Goal: Use online tool/utility: Utilize a website feature to perform a specific function

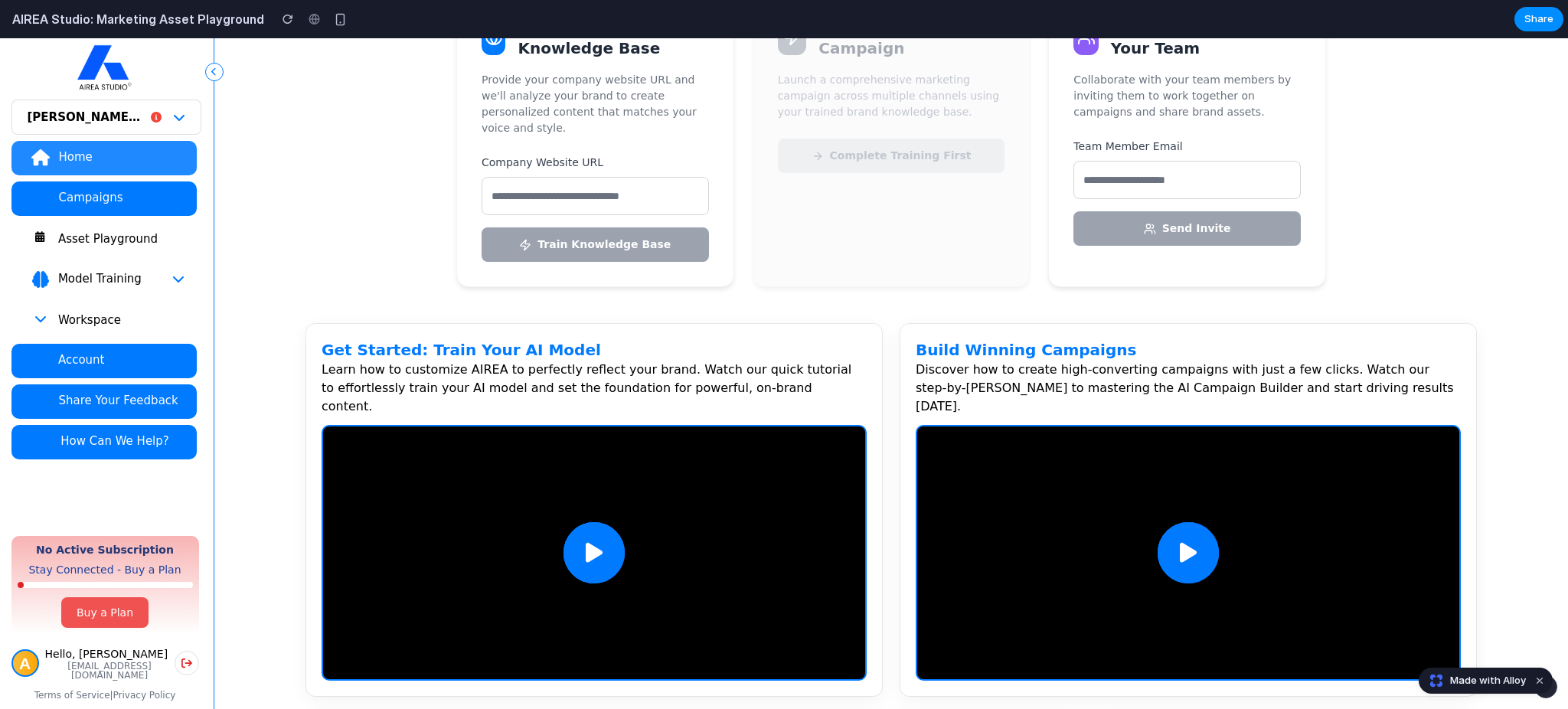
scroll to position [399, 0]
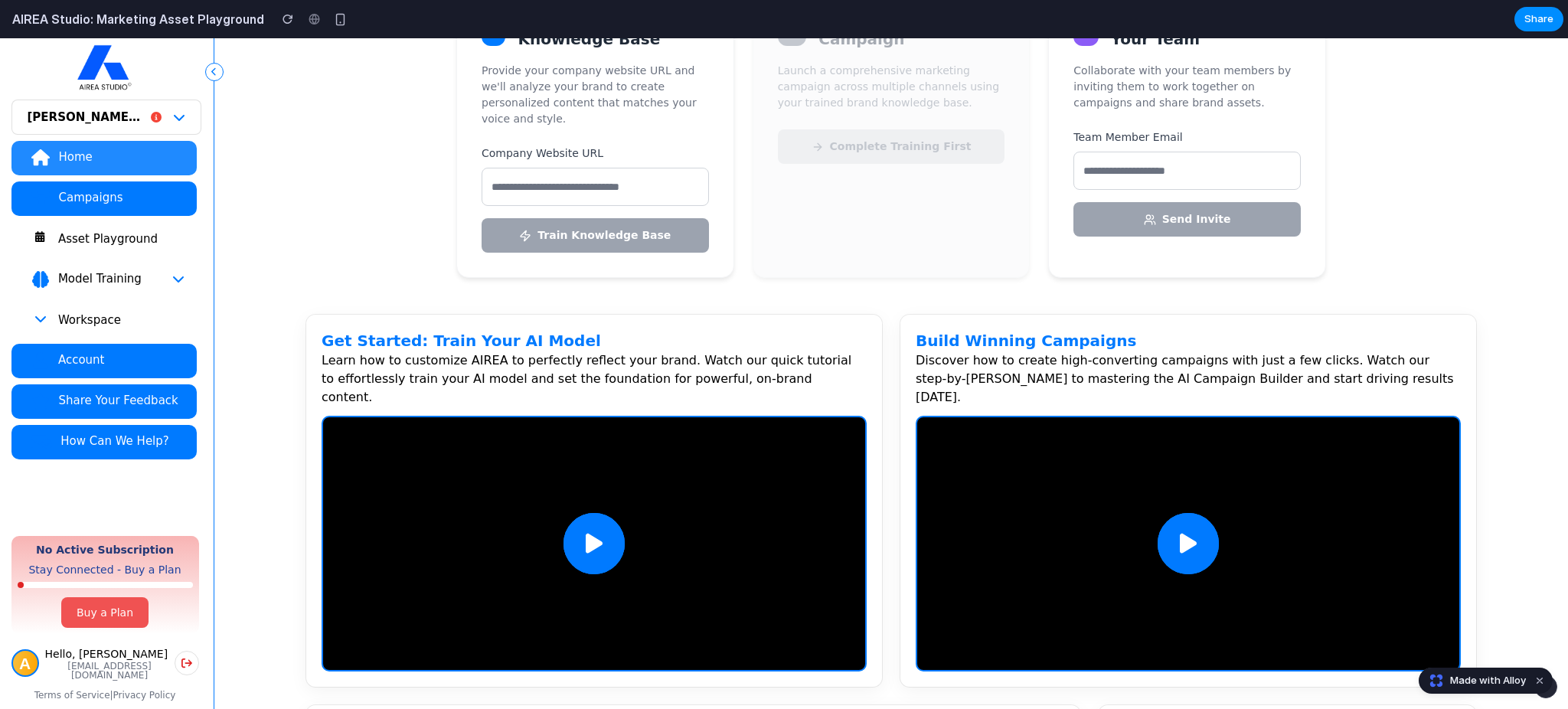
click at [113, 237] on div "Asset Playground" at bounding box center [121, 238] width 127 height 15
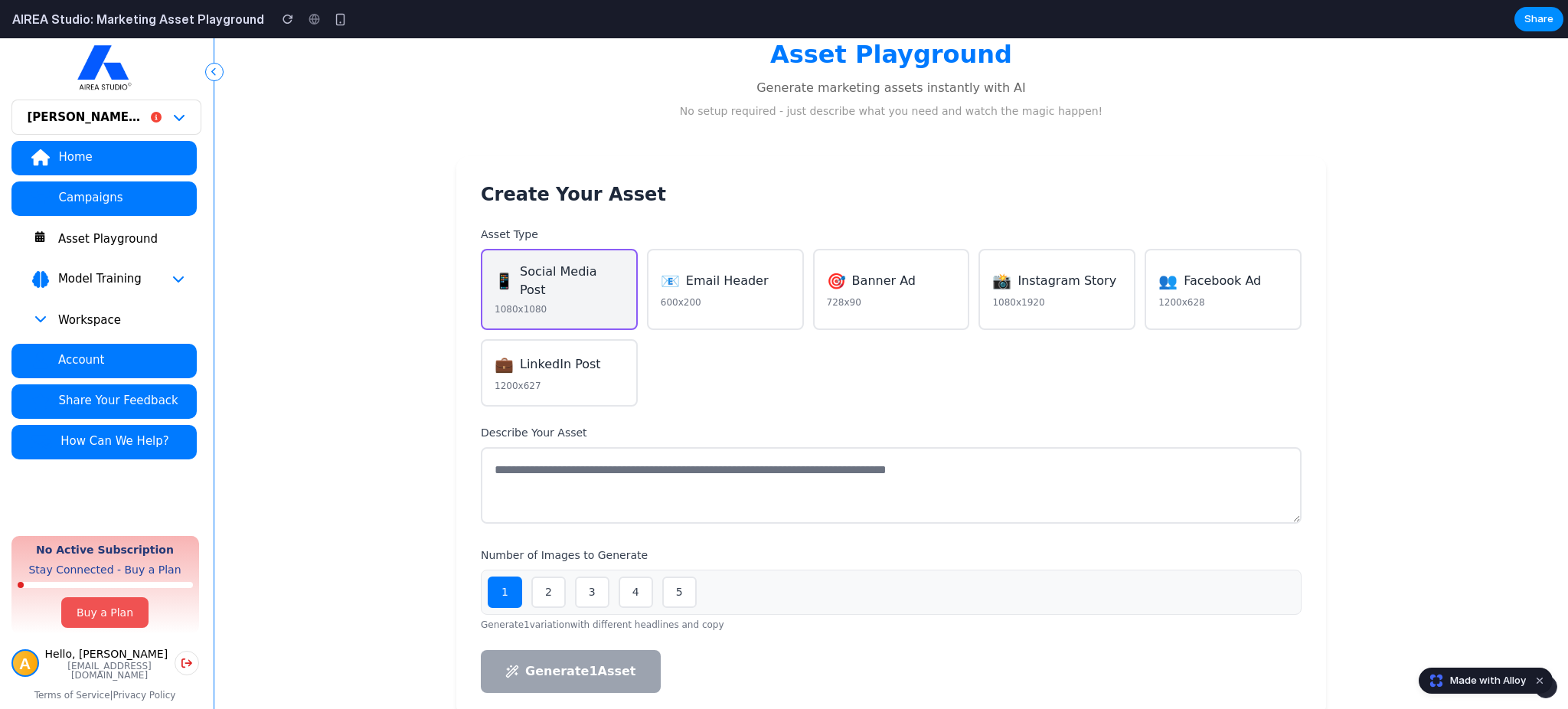
scroll to position [68, 0]
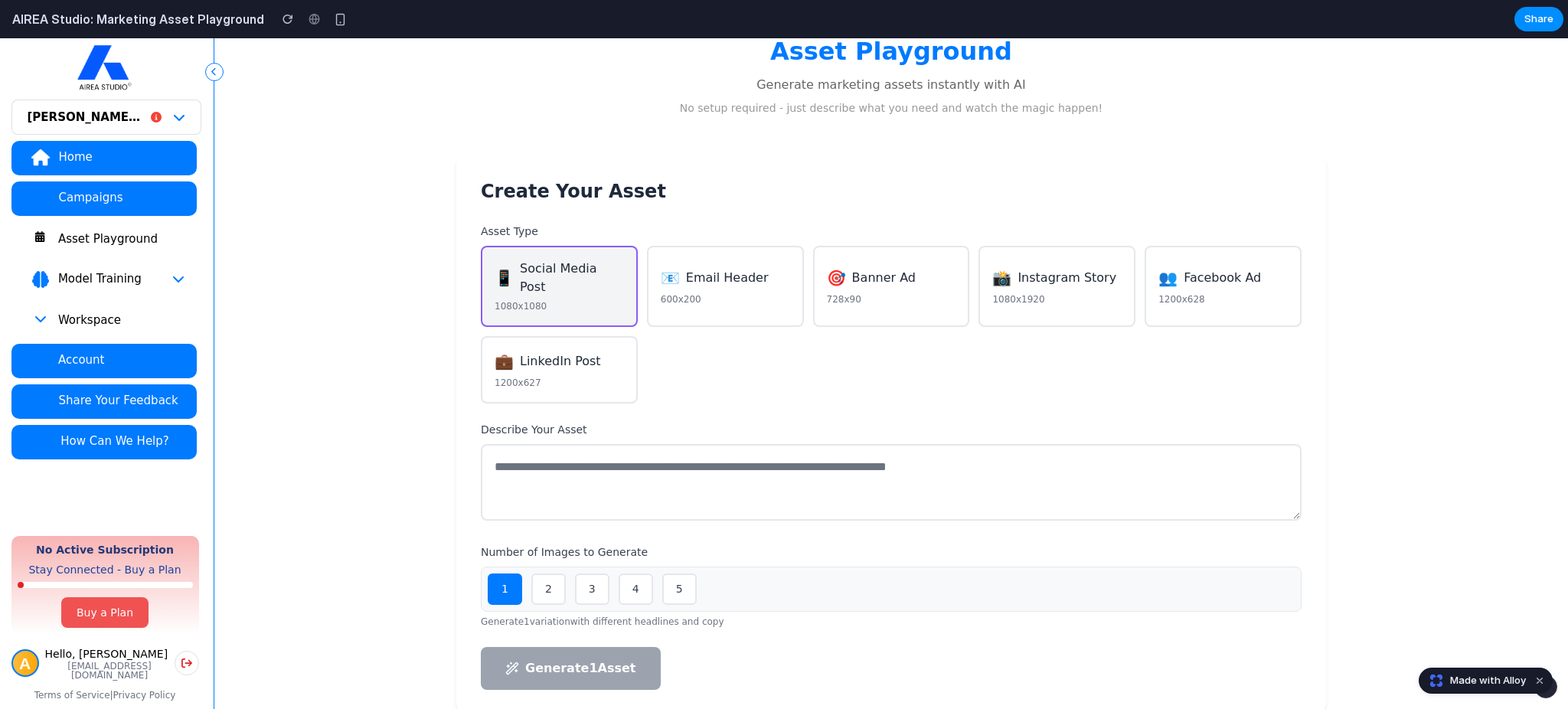
drag, startPoint x: 1272, startPoint y: 44, endPoint x: 958, endPoint y: 170, distance: 338.3
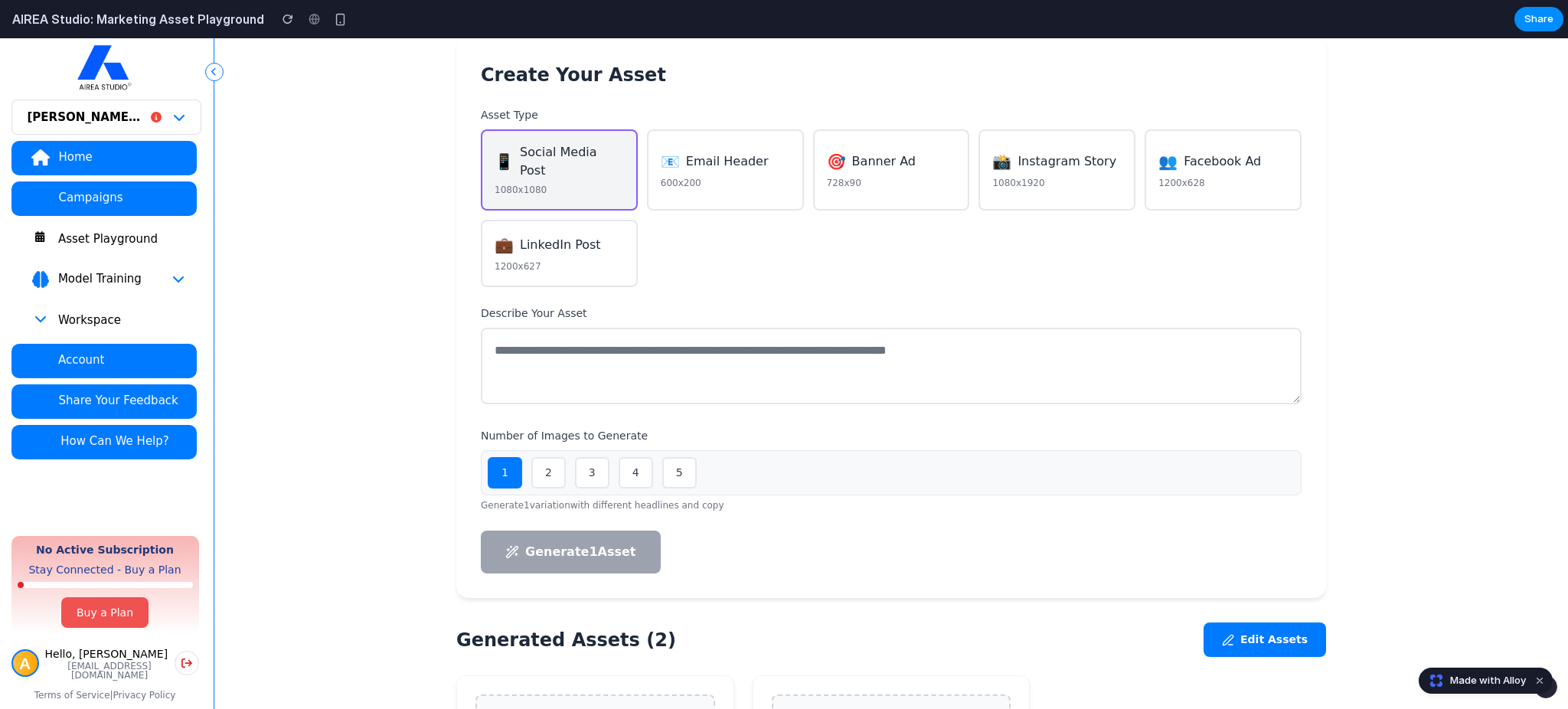
scroll to position [182, 0]
click at [716, 162] on span "Email Header" at bounding box center [727, 163] width 83 height 19
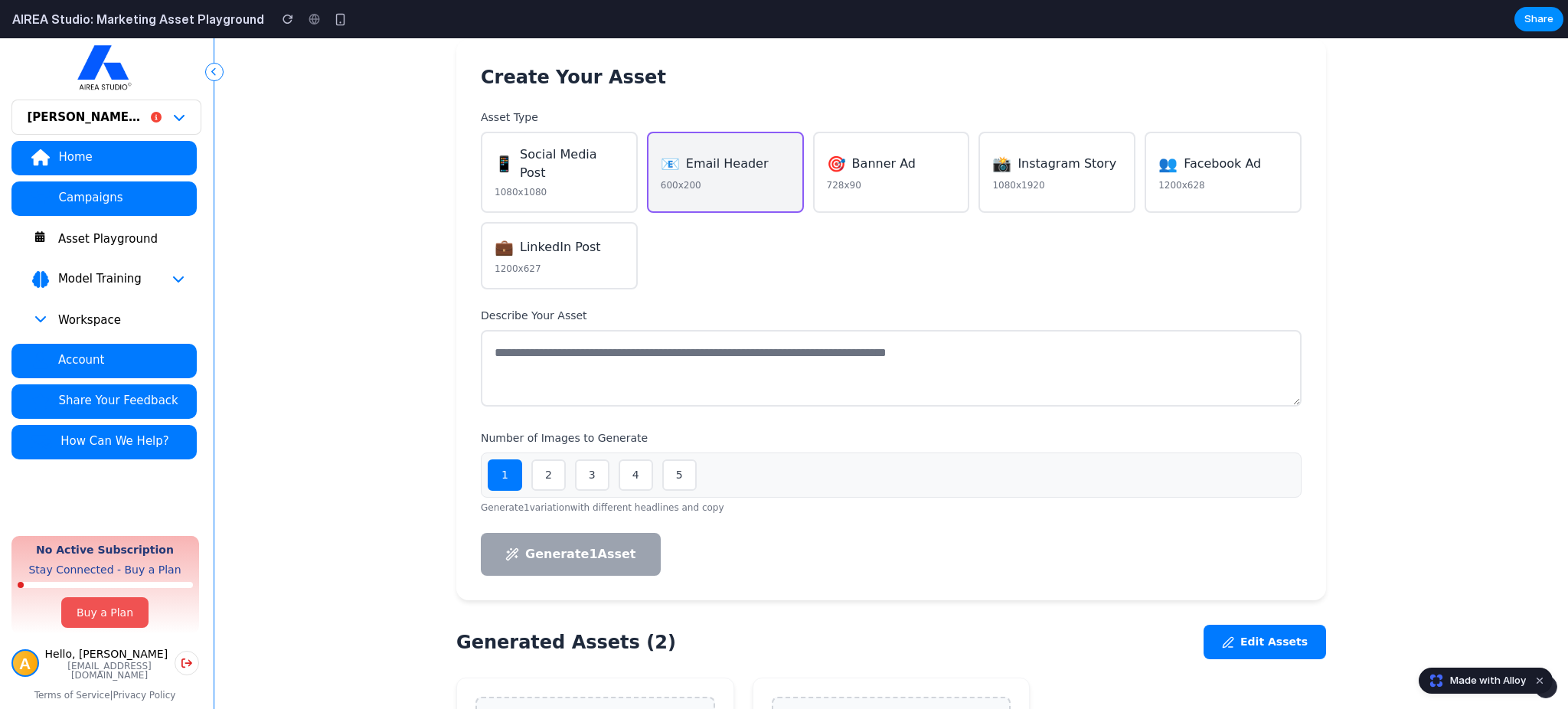
click at [566, 162] on span "Social Media Post" at bounding box center [572, 164] width 104 height 37
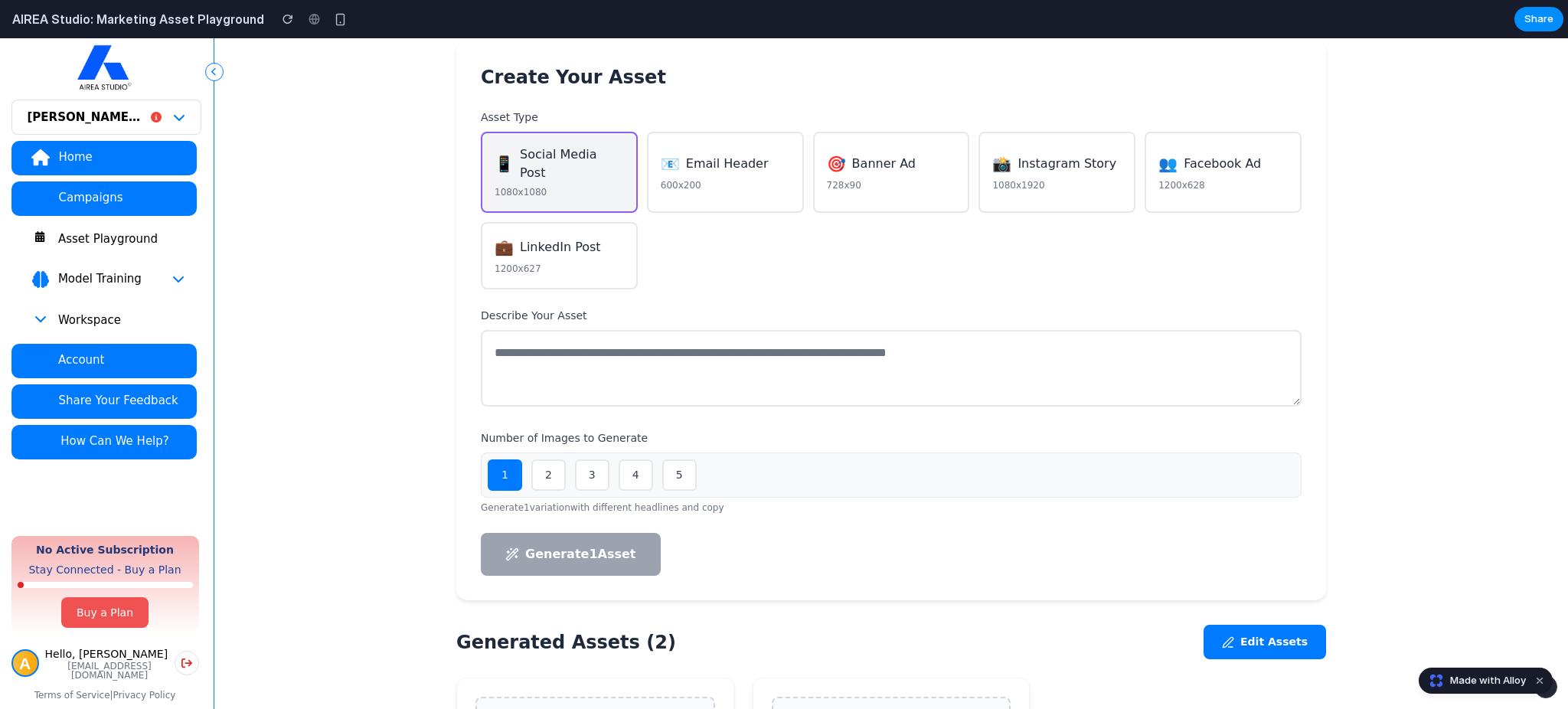
click at [667, 165] on span "📧" at bounding box center [670, 164] width 19 height 23
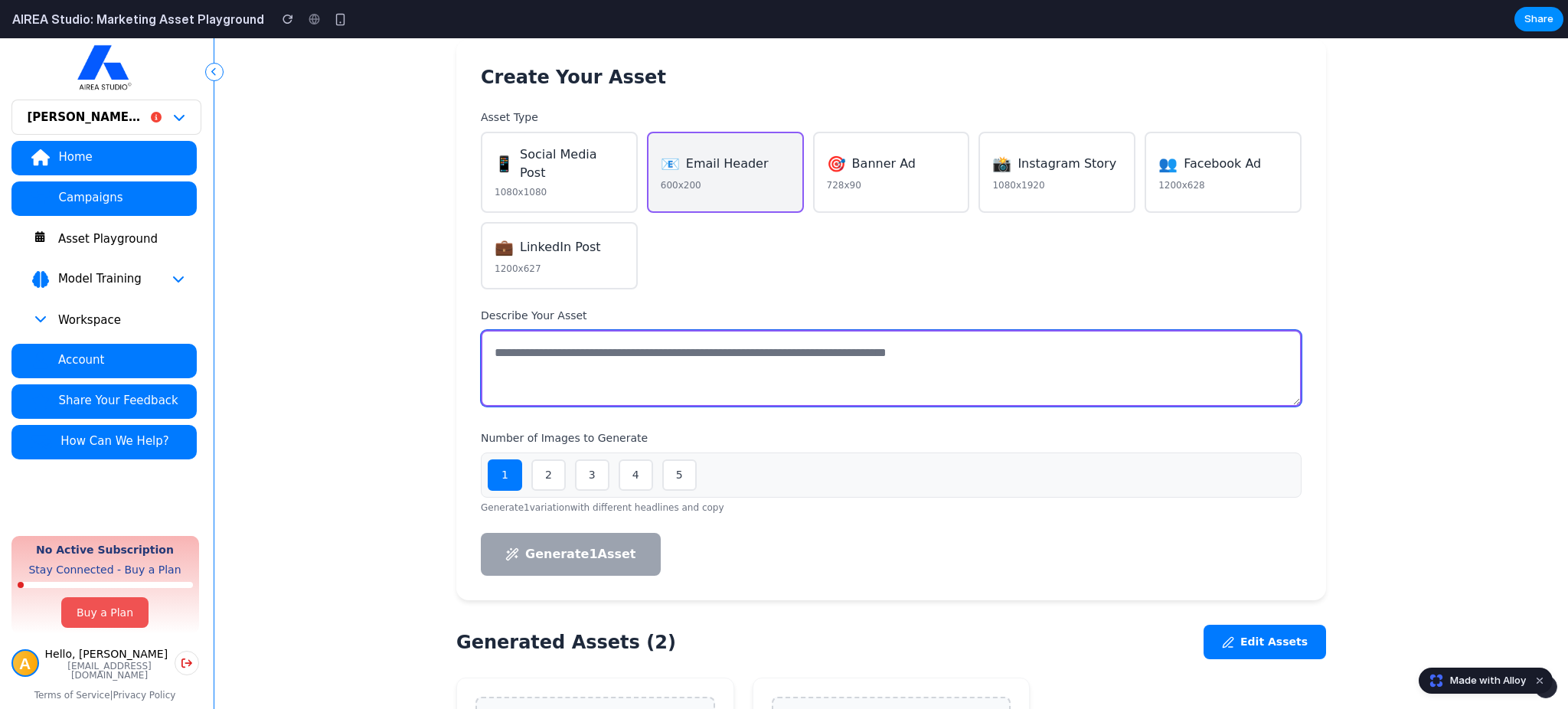
click at [633, 373] on textarea at bounding box center [892, 368] width 821 height 77
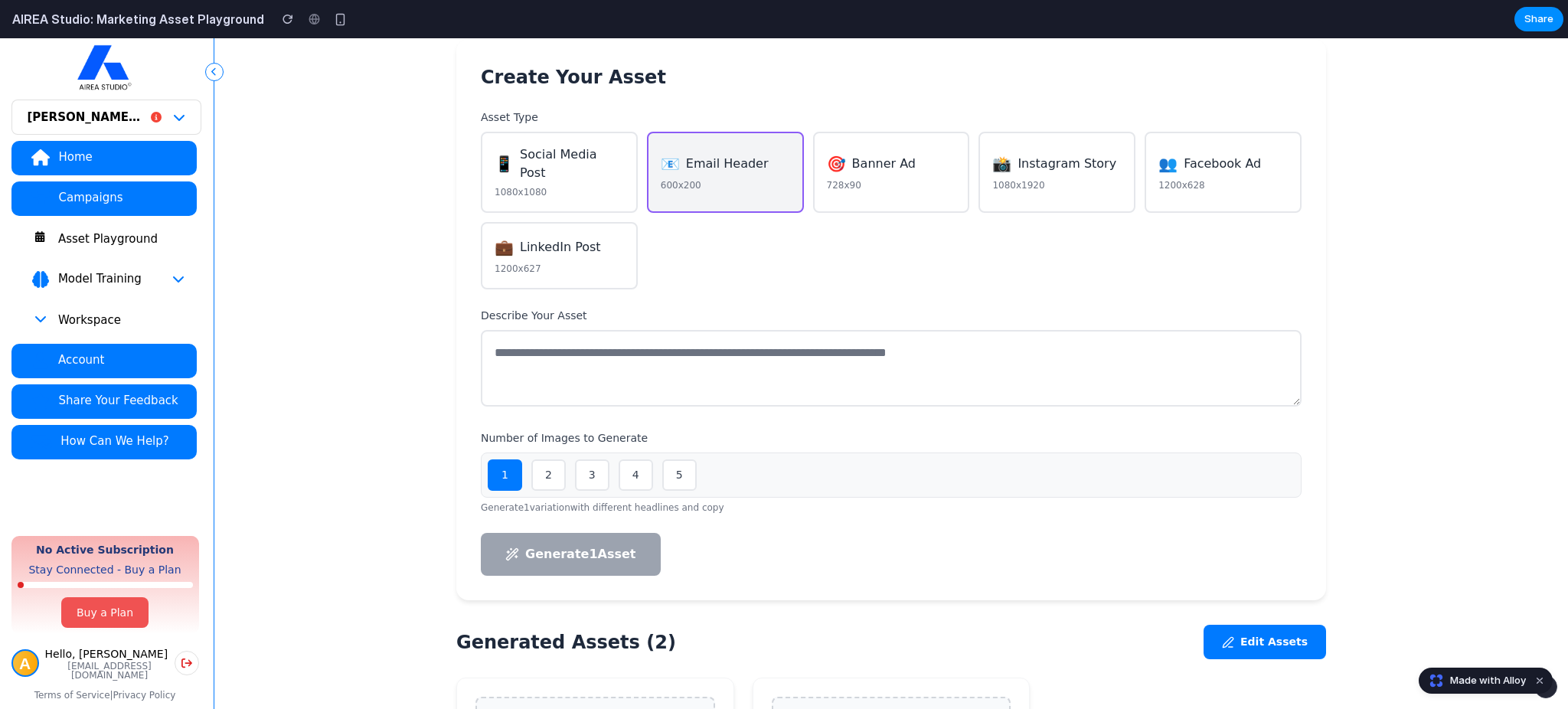
click at [600, 454] on div "1 2 3 4 5" at bounding box center [892, 475] width 821 height 45
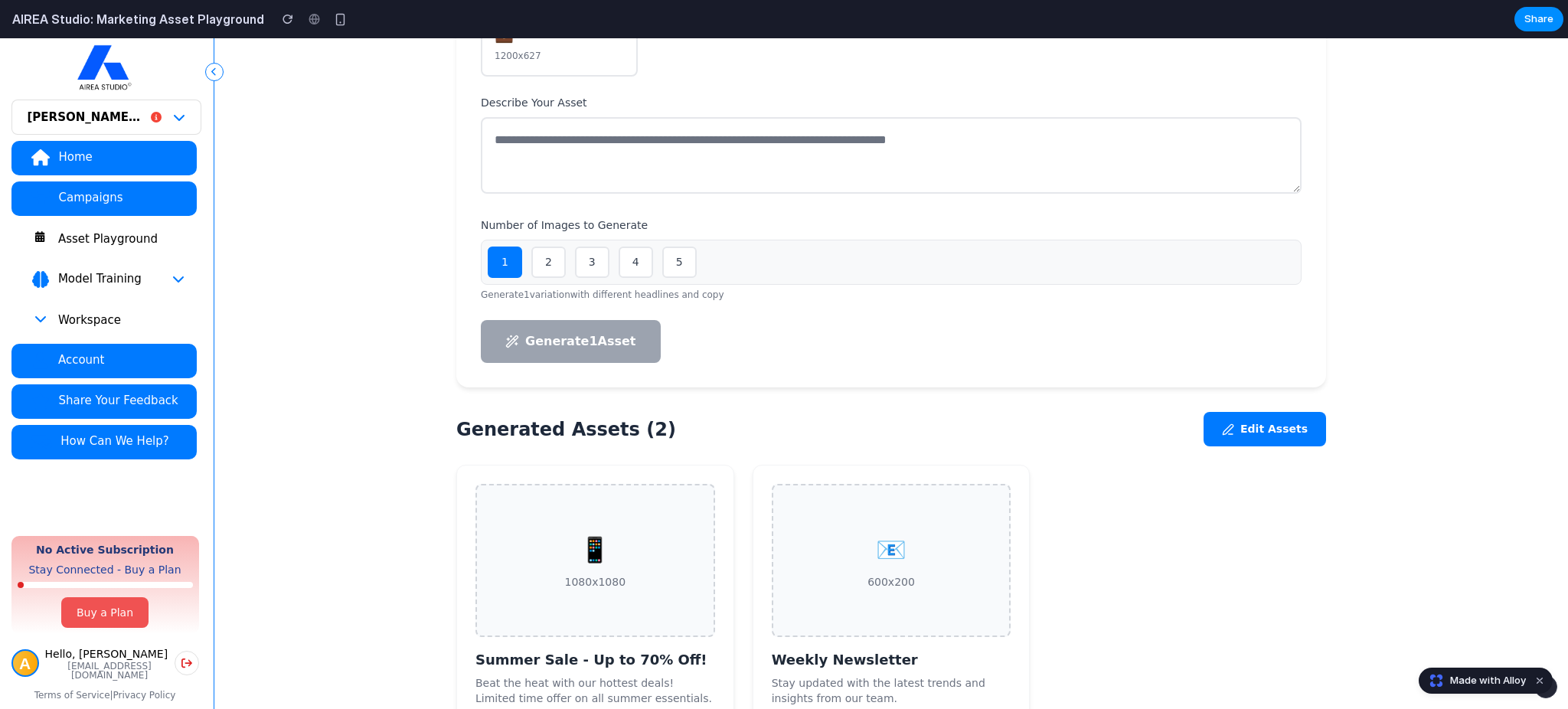
scroll to position [504, 0]
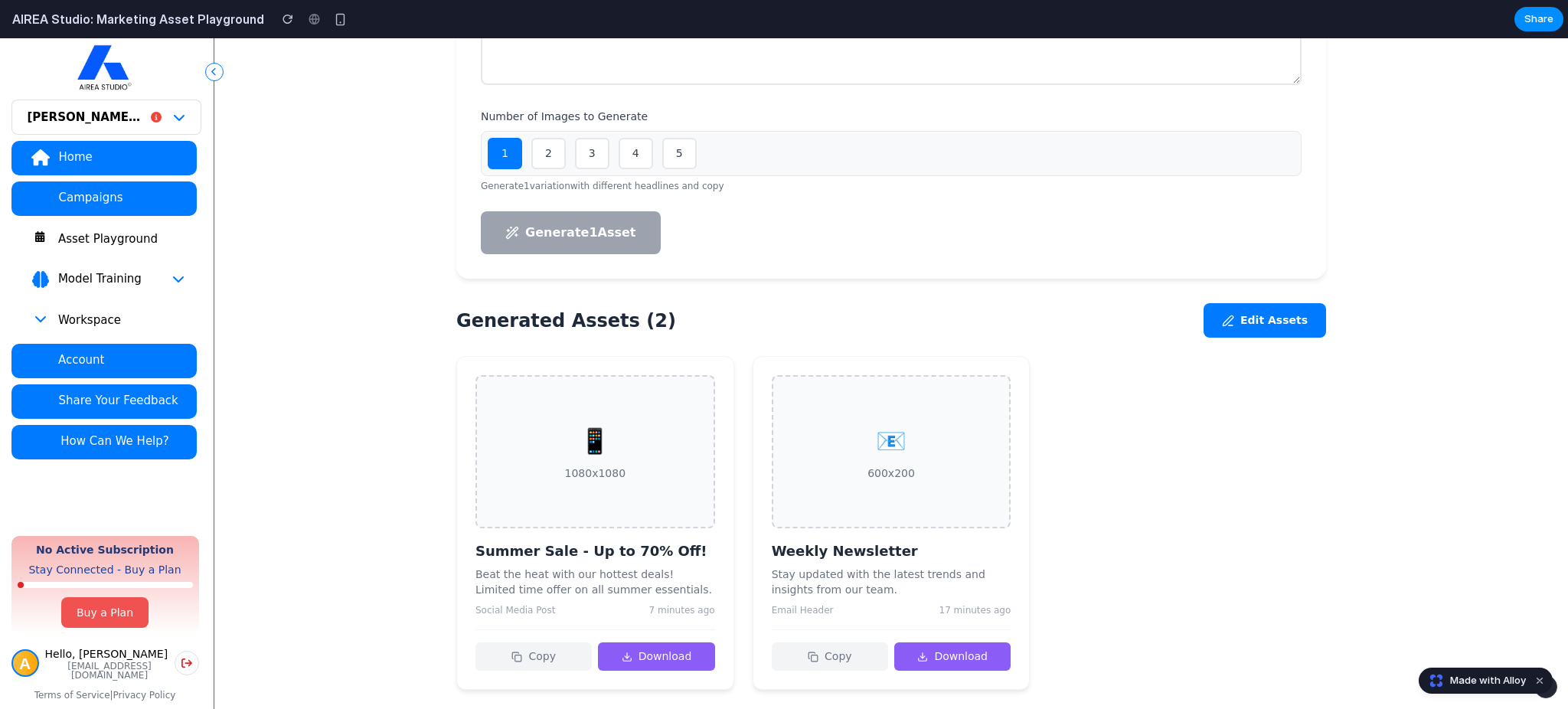
click at [513, 375] on div "📱 1080x1080" at bounding box center [595, 451] width 239 height 153
click at [784, 378] on div "📧 600x200" at bounding box center [891, 451] width 239 height 153
click at [1175, 303] on button "Edit Assets" at bounding box center [1264, 320] width 123 height 34
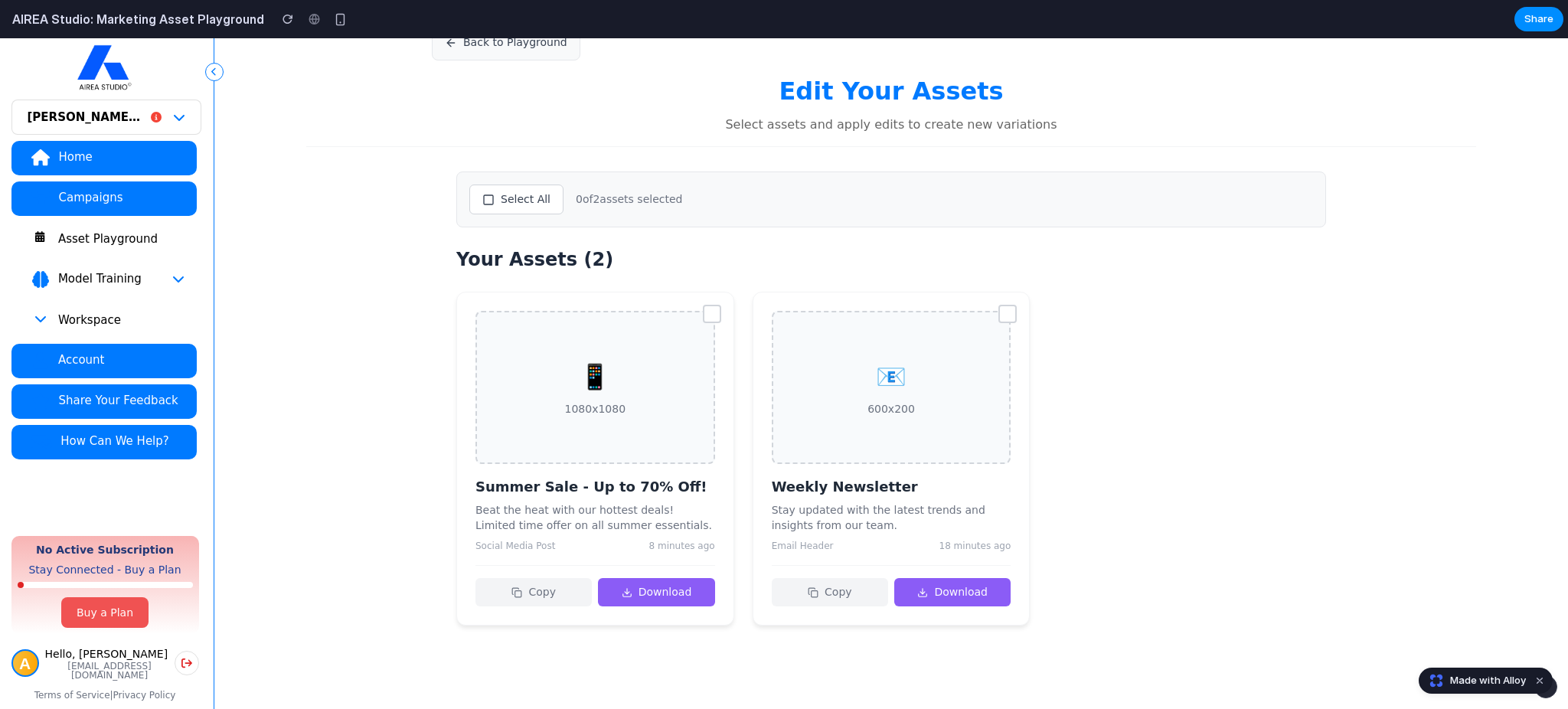
scroll to position [77, 0]
click at [494, 201] on button "Select All" at bounding box center [516, 200] width 94 height 30
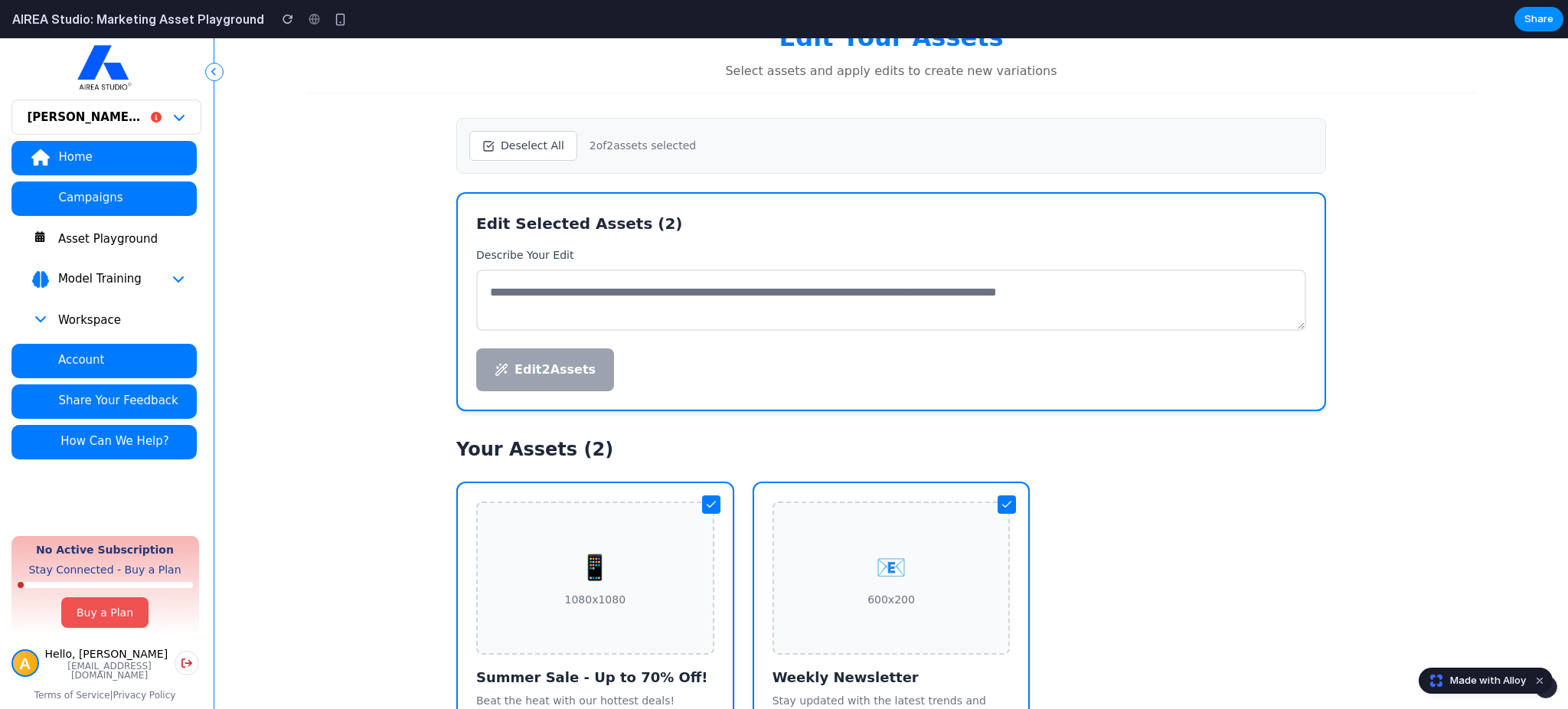
scroll to position [135, 0]
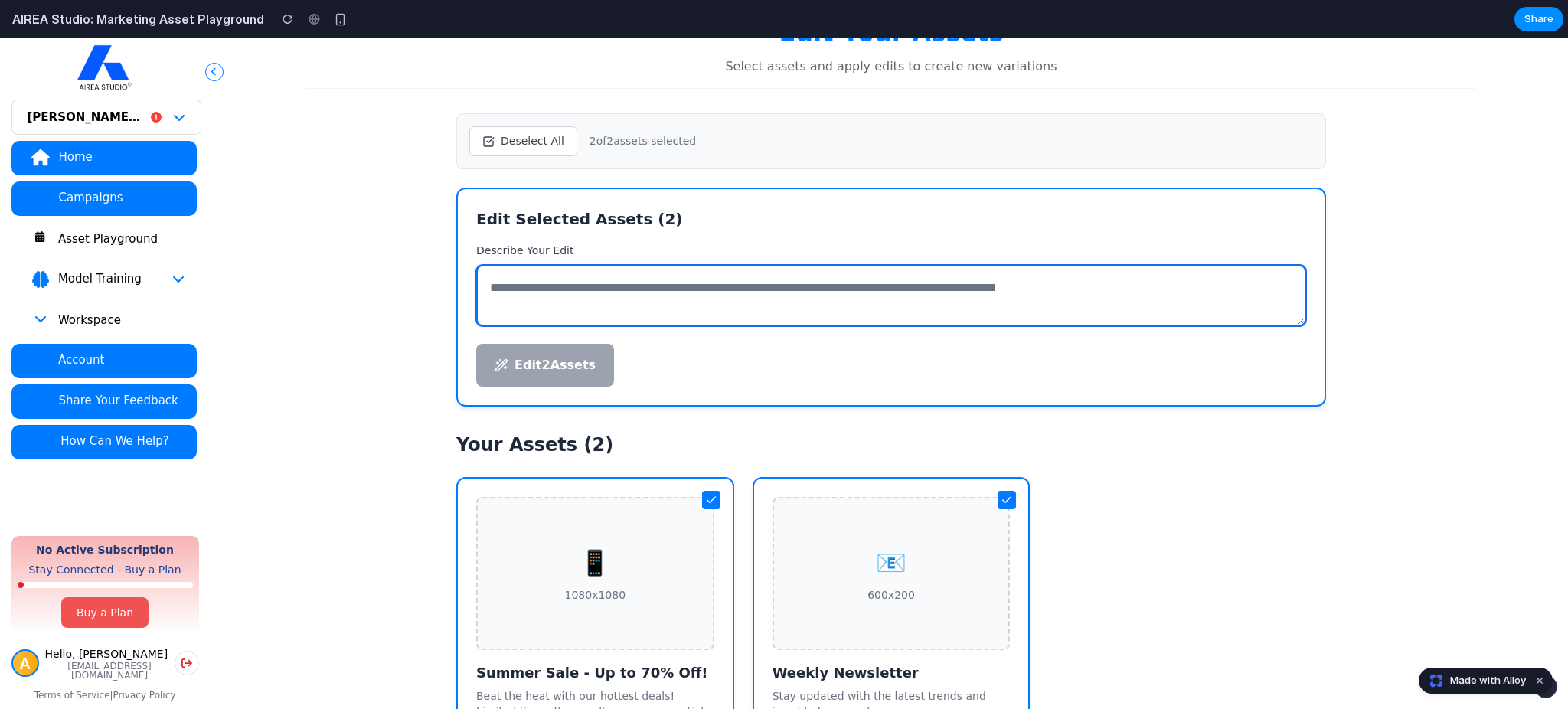
click at [637, 275] on textarea at bounding box center [891, 295] width 830 height 61
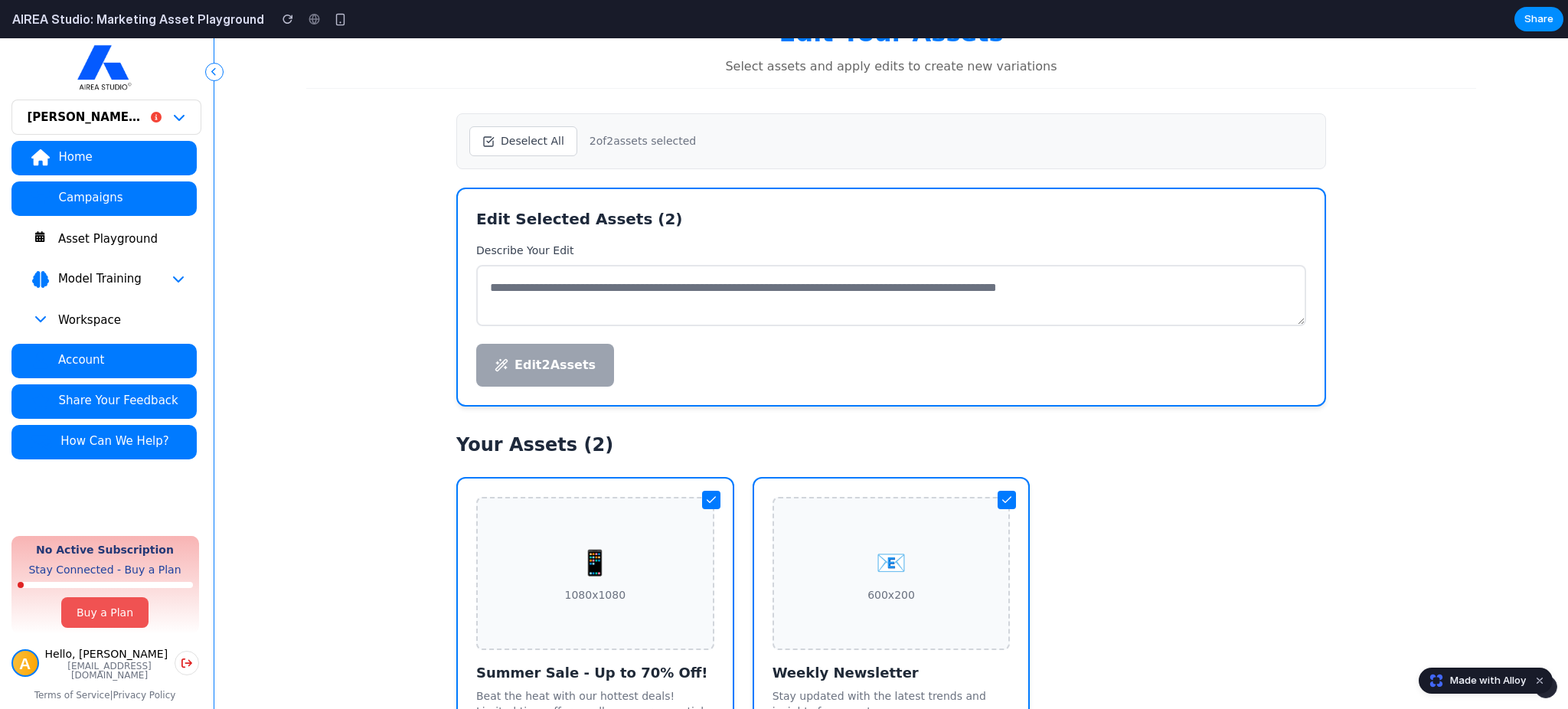
click at [572, 243] on label "Describe Your Edit" at bounding box center [891, 251] width 830 height 16
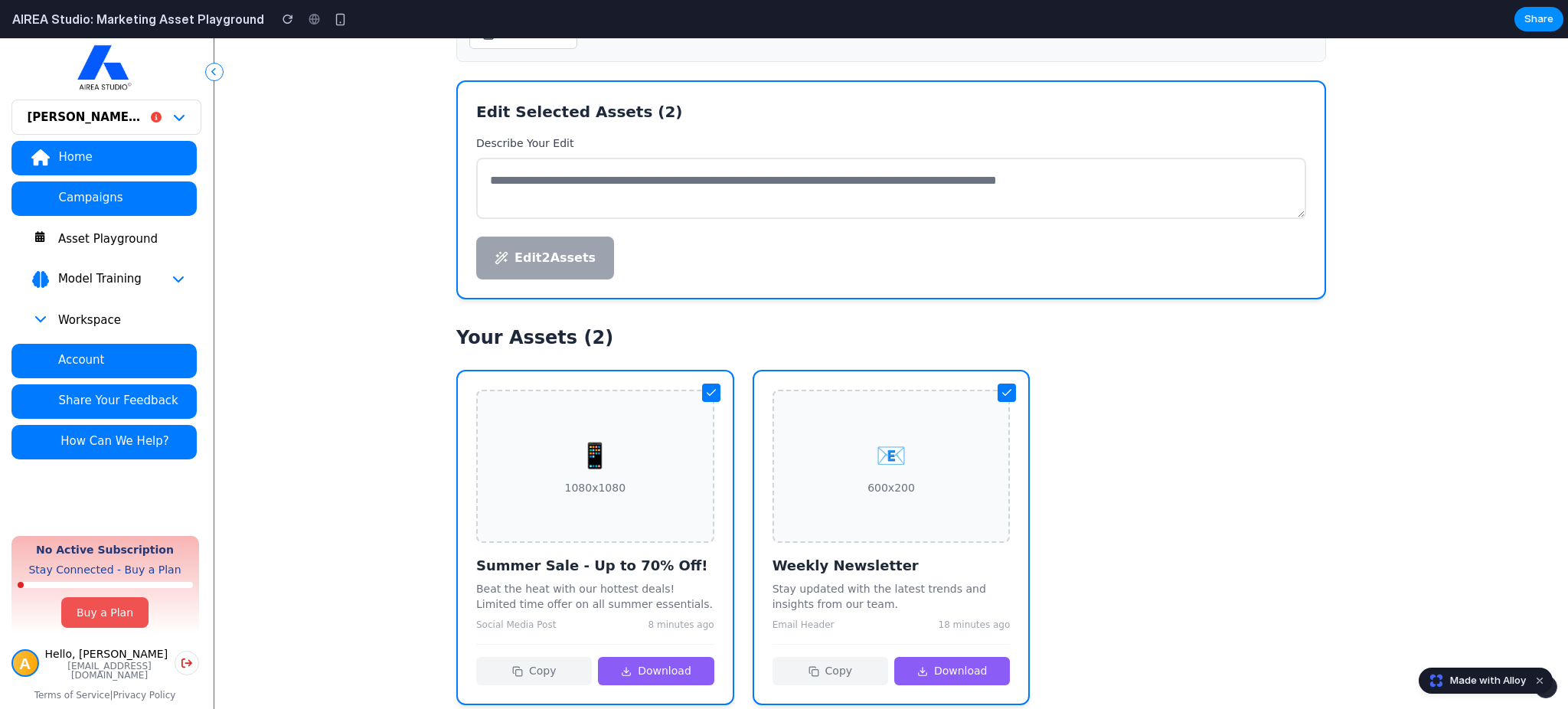
scroll to position [223, 0]
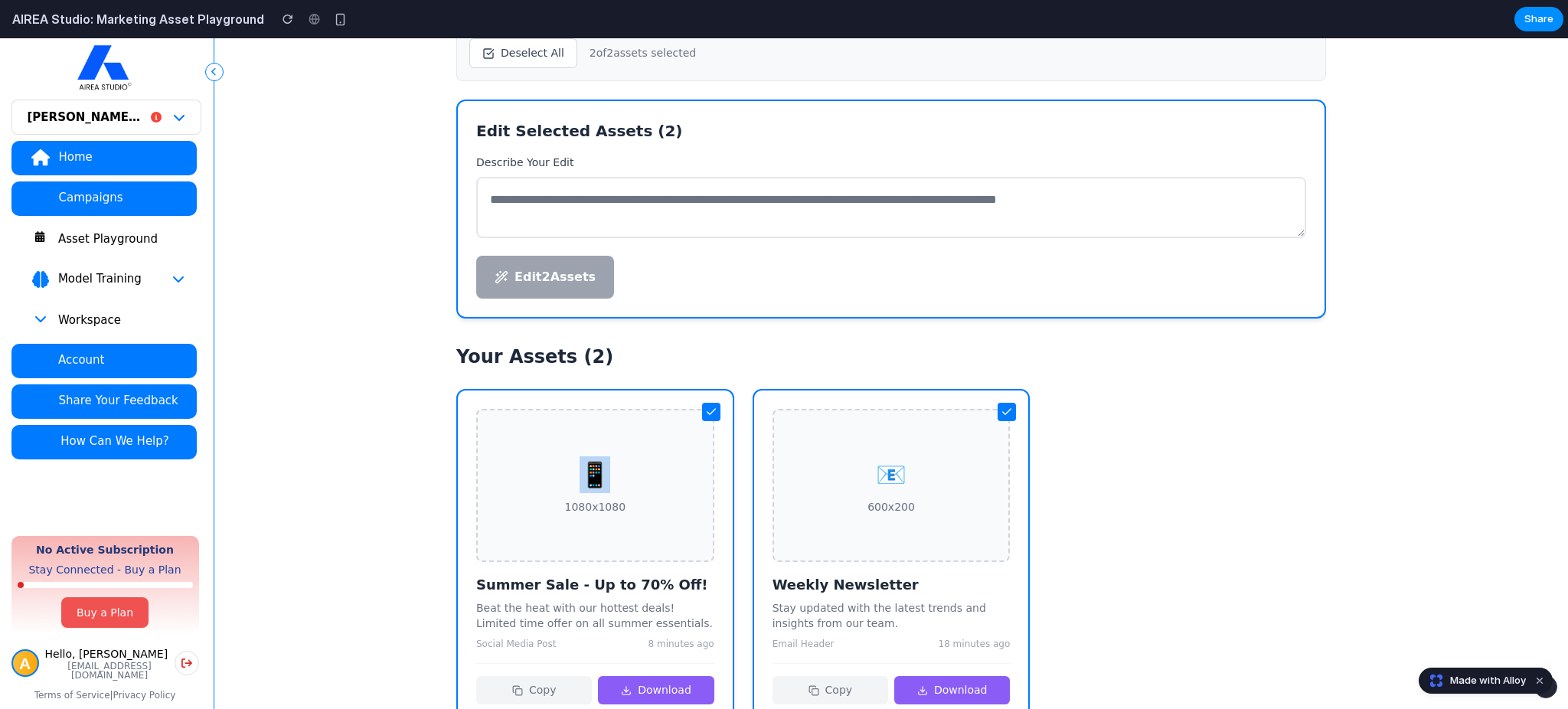
drag, startPoint x: 617, startPoint y: 476, endPoint x: 690, endPoint y: 339, distance: 155.2
click at [690, 339] on div "Deselect All 2 of 2 assets selected Edit Selected Assets ( 2 ) Describe Your Ed…" at bounding box center [891, 374] width 919 height 748
click at [711, 407] on icon at bounding box center [712, 412] width 12 height 12
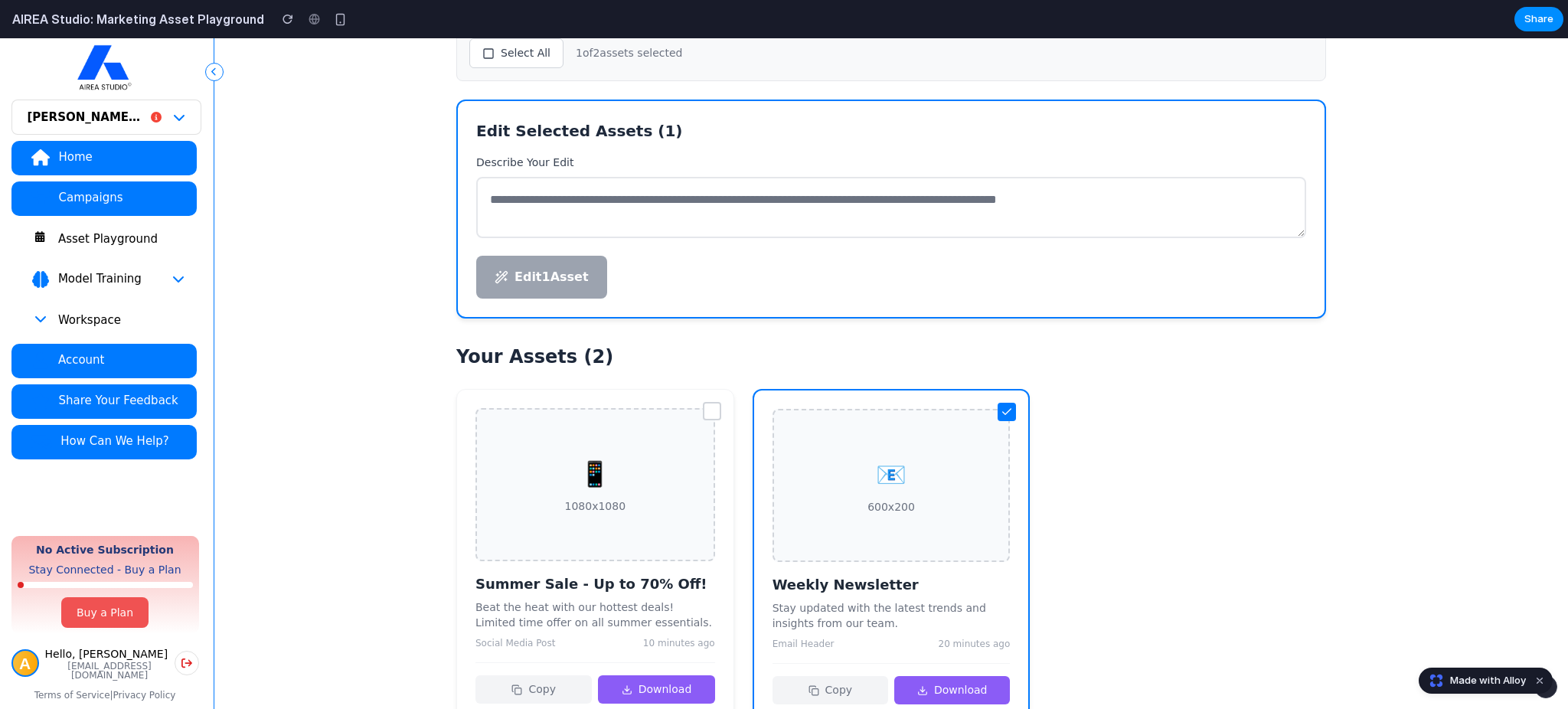
click at [1009, 411] on icon at bounding box center [1007, 412] width 12 height 12
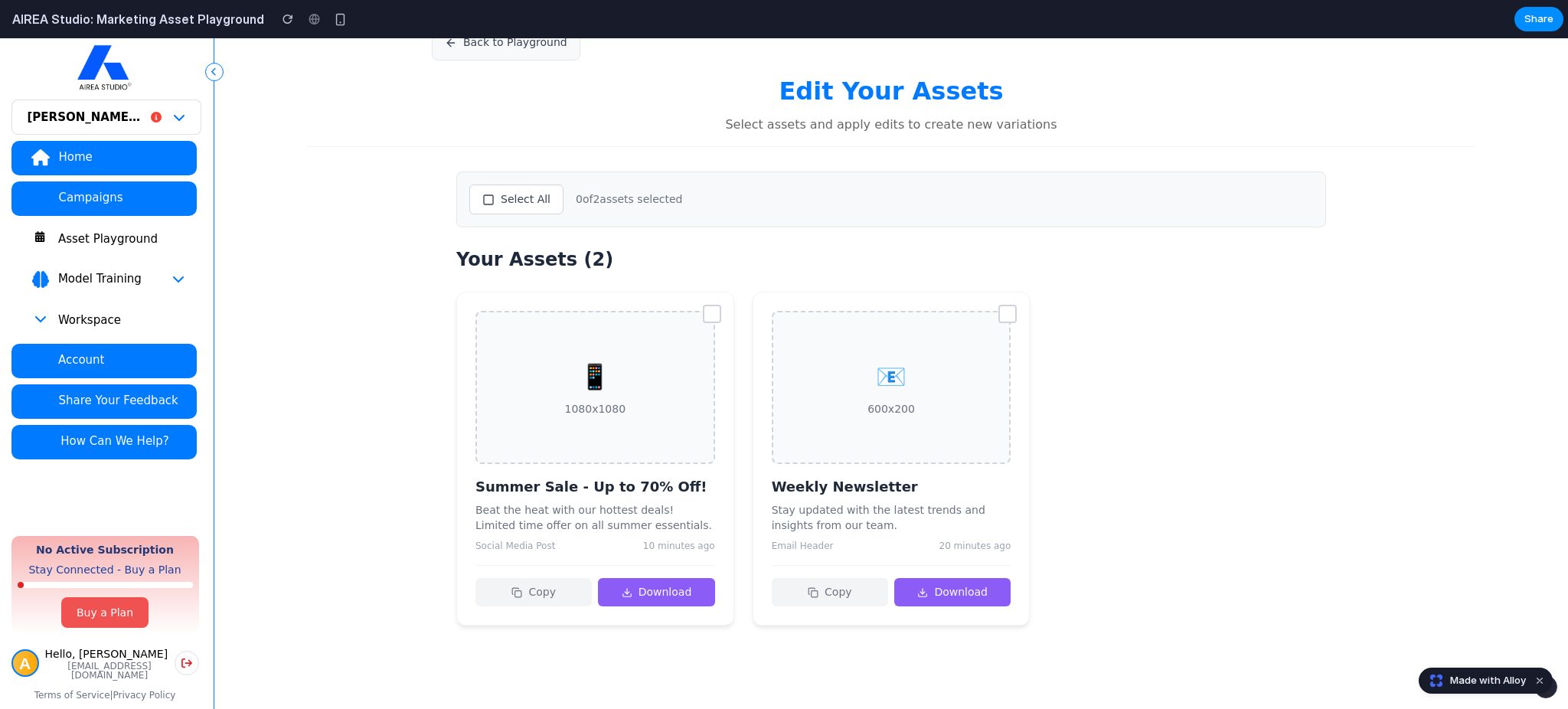
click at [714, 315] on div at bounding box center [712, 313] width 19 height 19
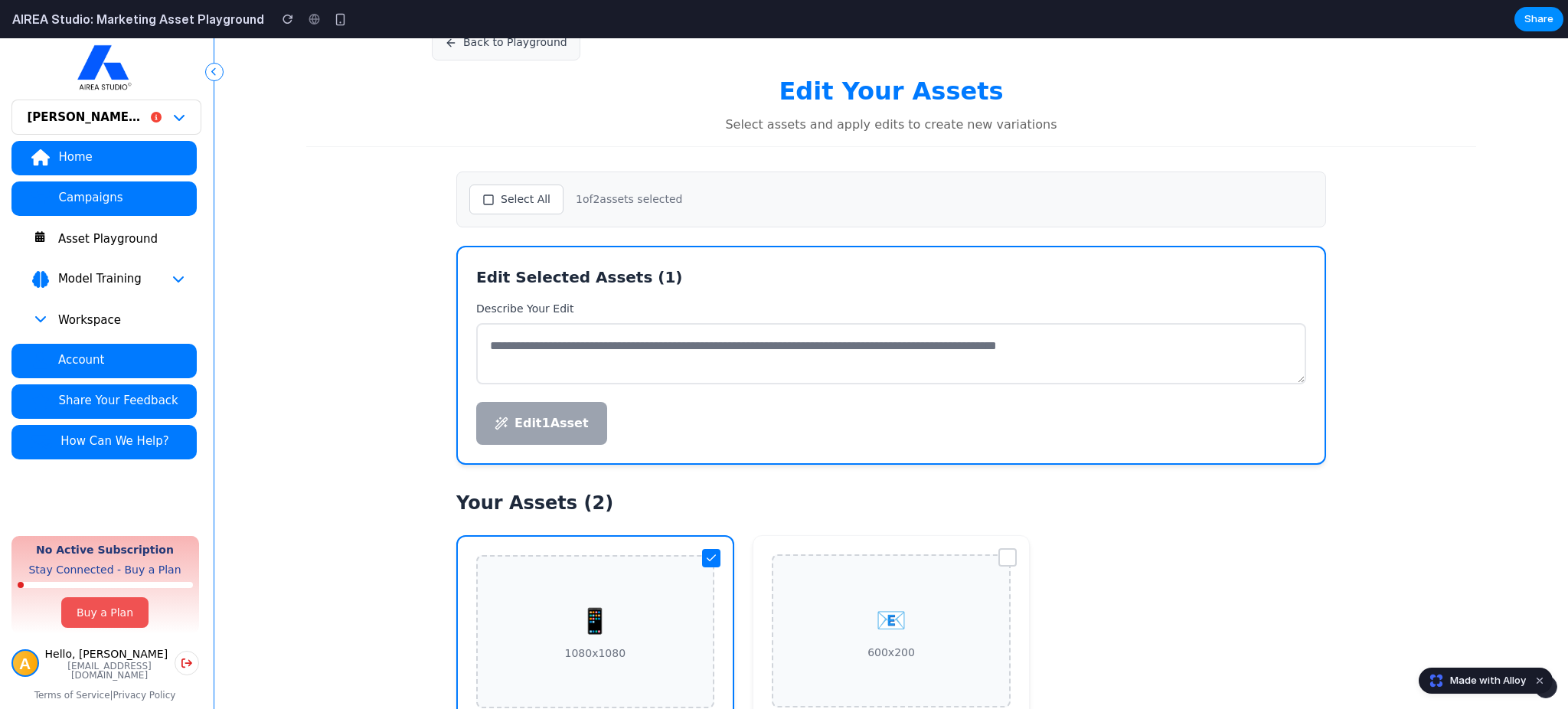
scroll to position [223, 0]
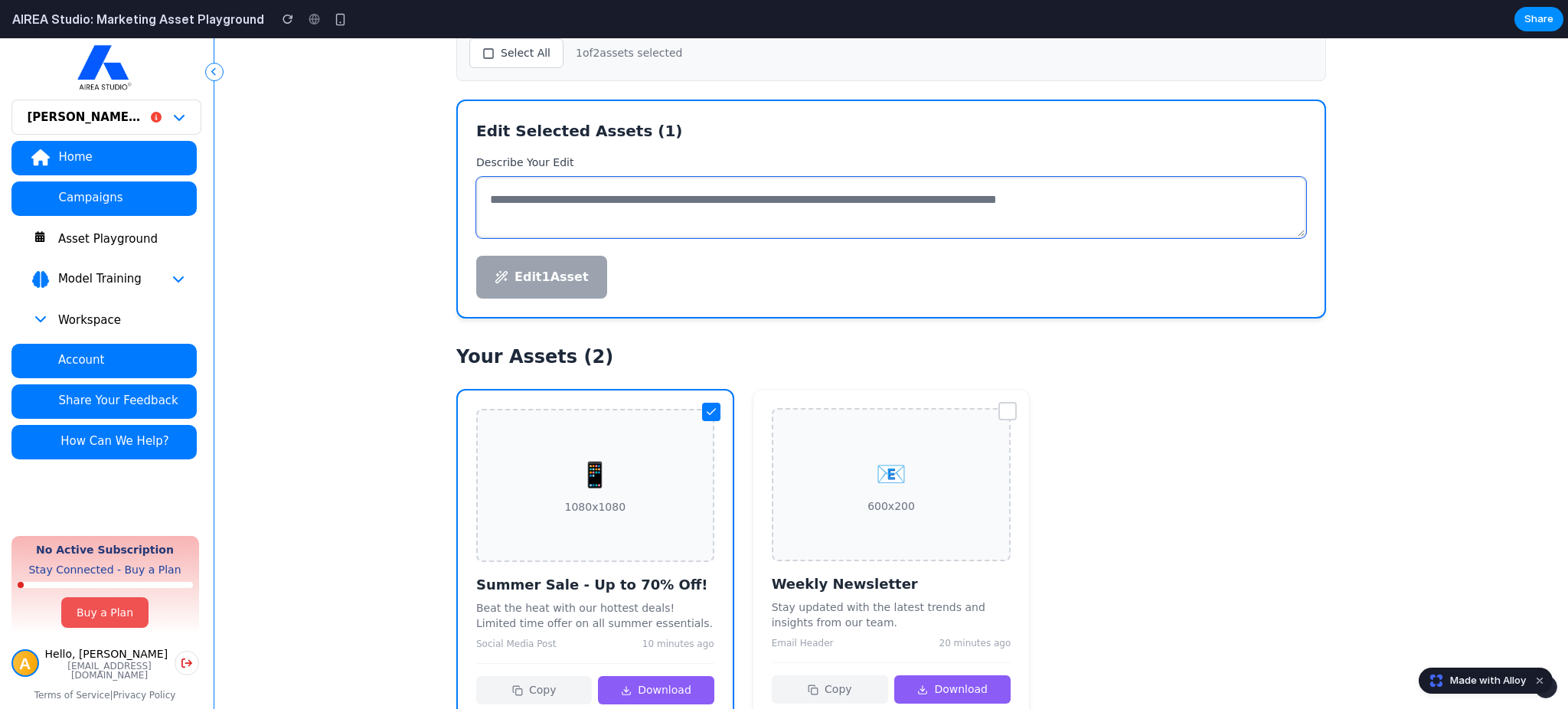
click at [569, 194] on textarea at bounding box center [891, 207] width 830 height 61
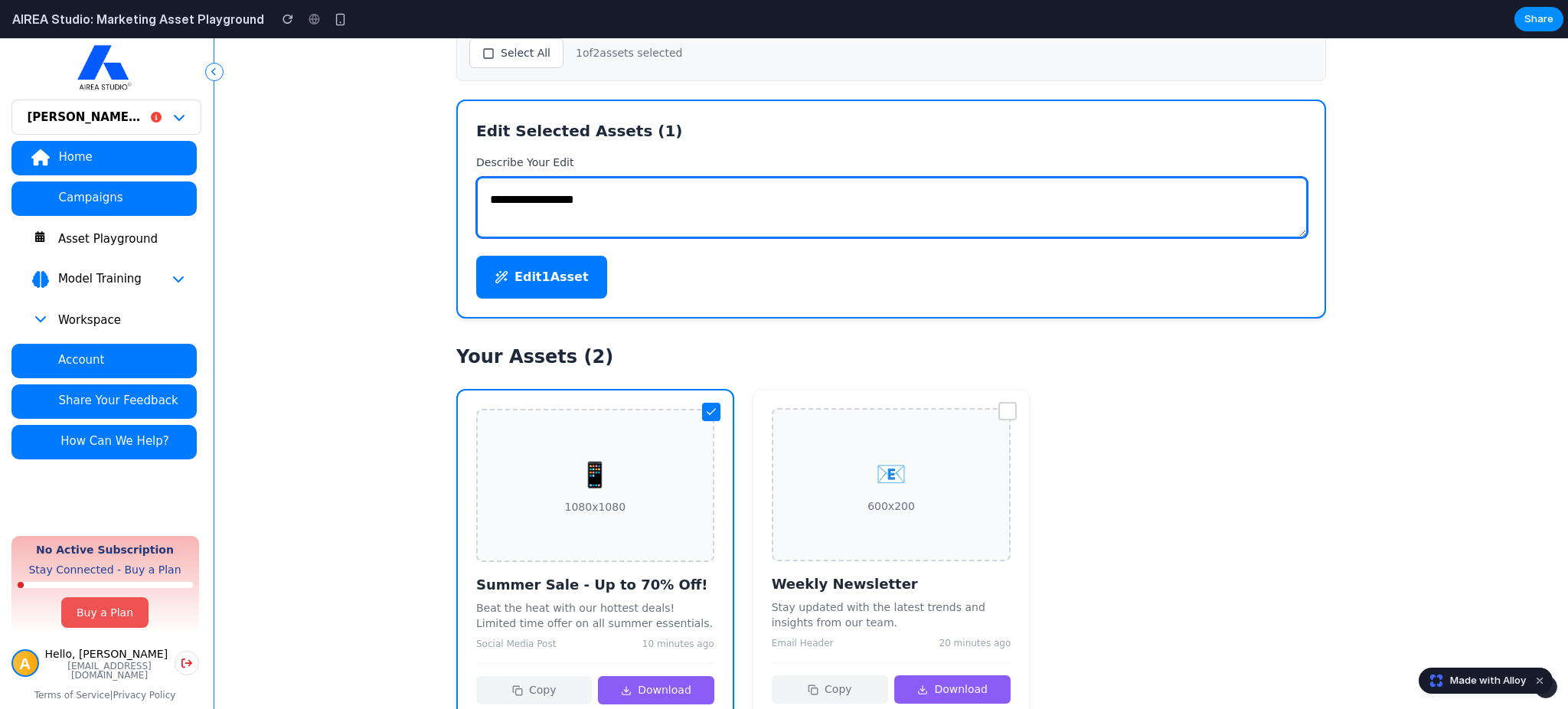
type textarea "**********"
type textarea "*"
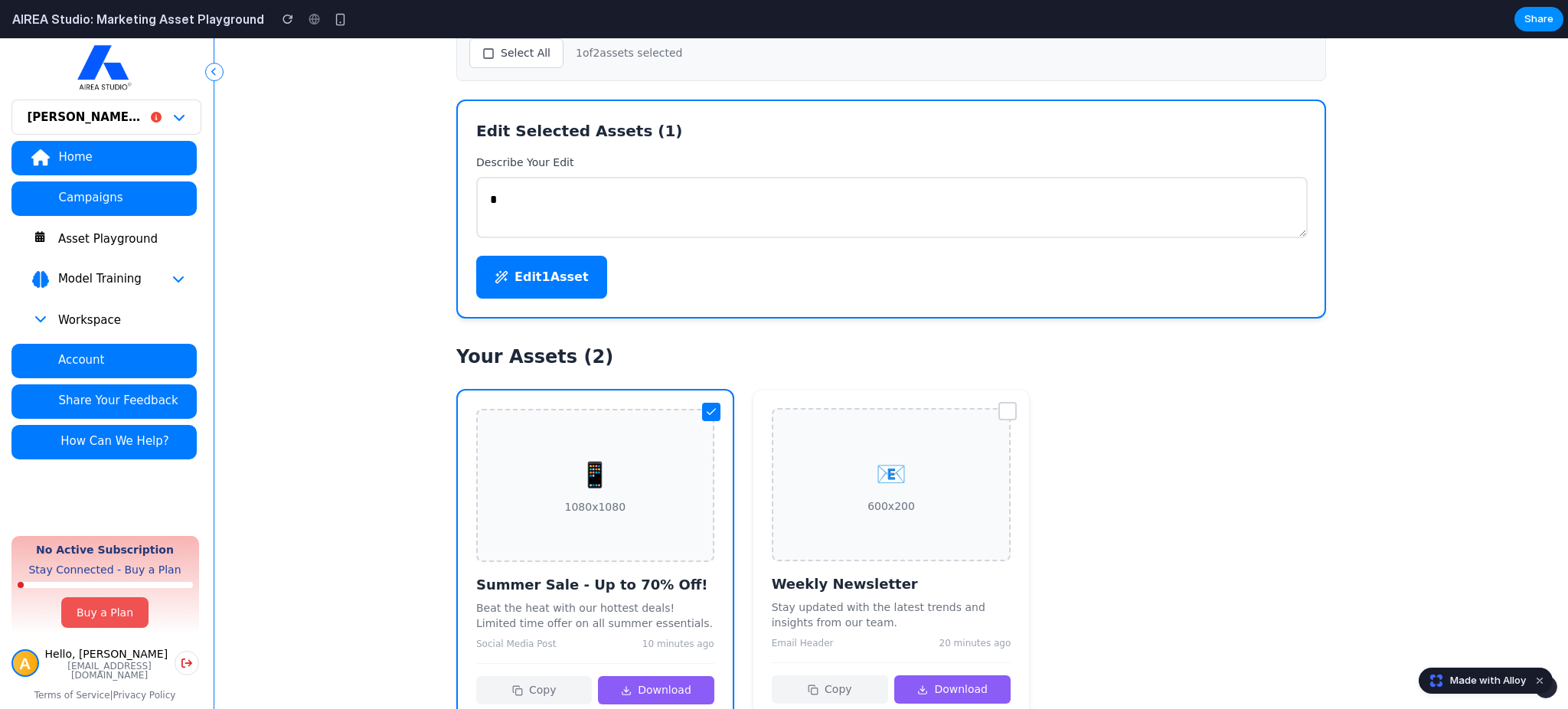
click at [922, 419] on div "📧 600x200" at bounding box center [891, 484] width 239 height 153
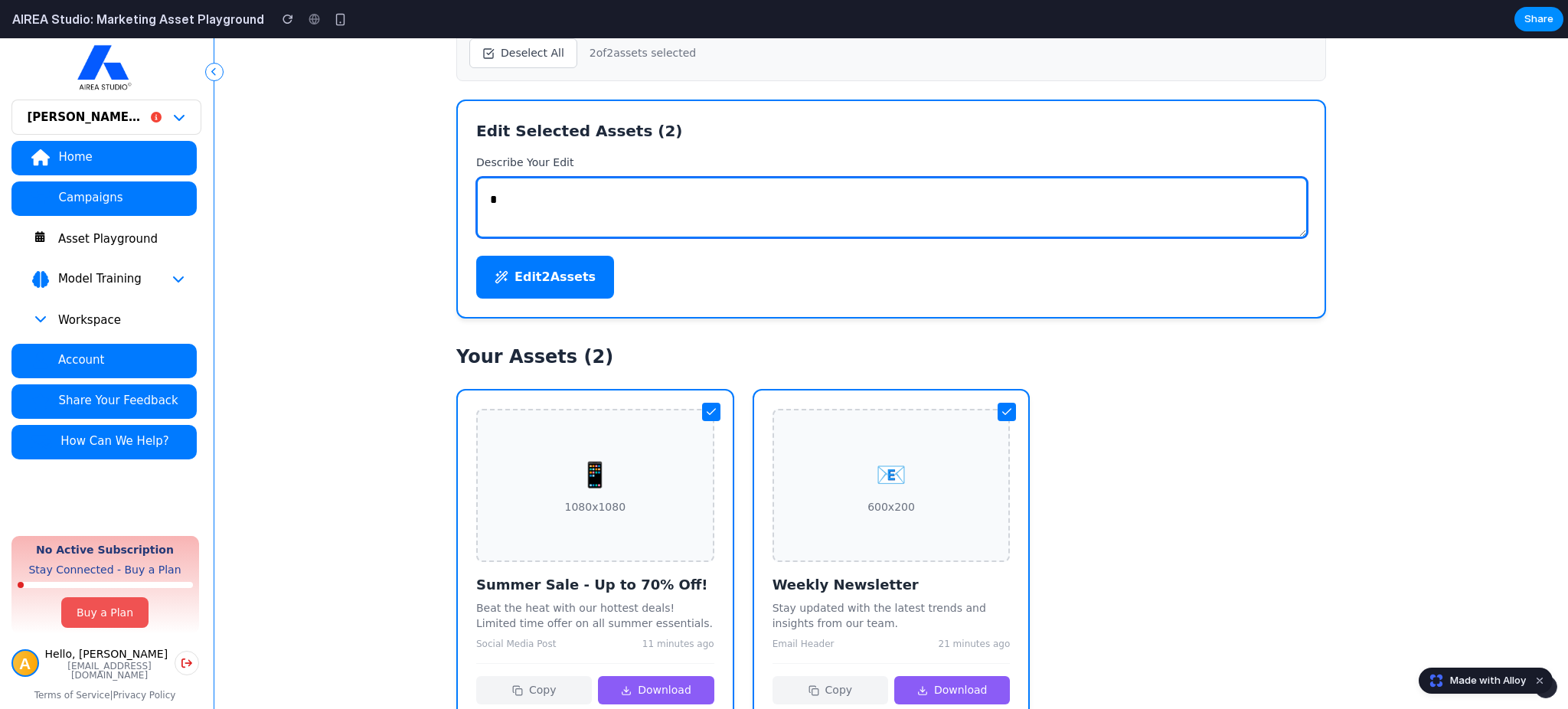
click at [524, 193] on textarea "*" at bounding box center [892, 207] width 832 height 61
type textarea "*"
click at [687, 209] on textarea "**********" at bounding box center [892, 207] width 832 height 61
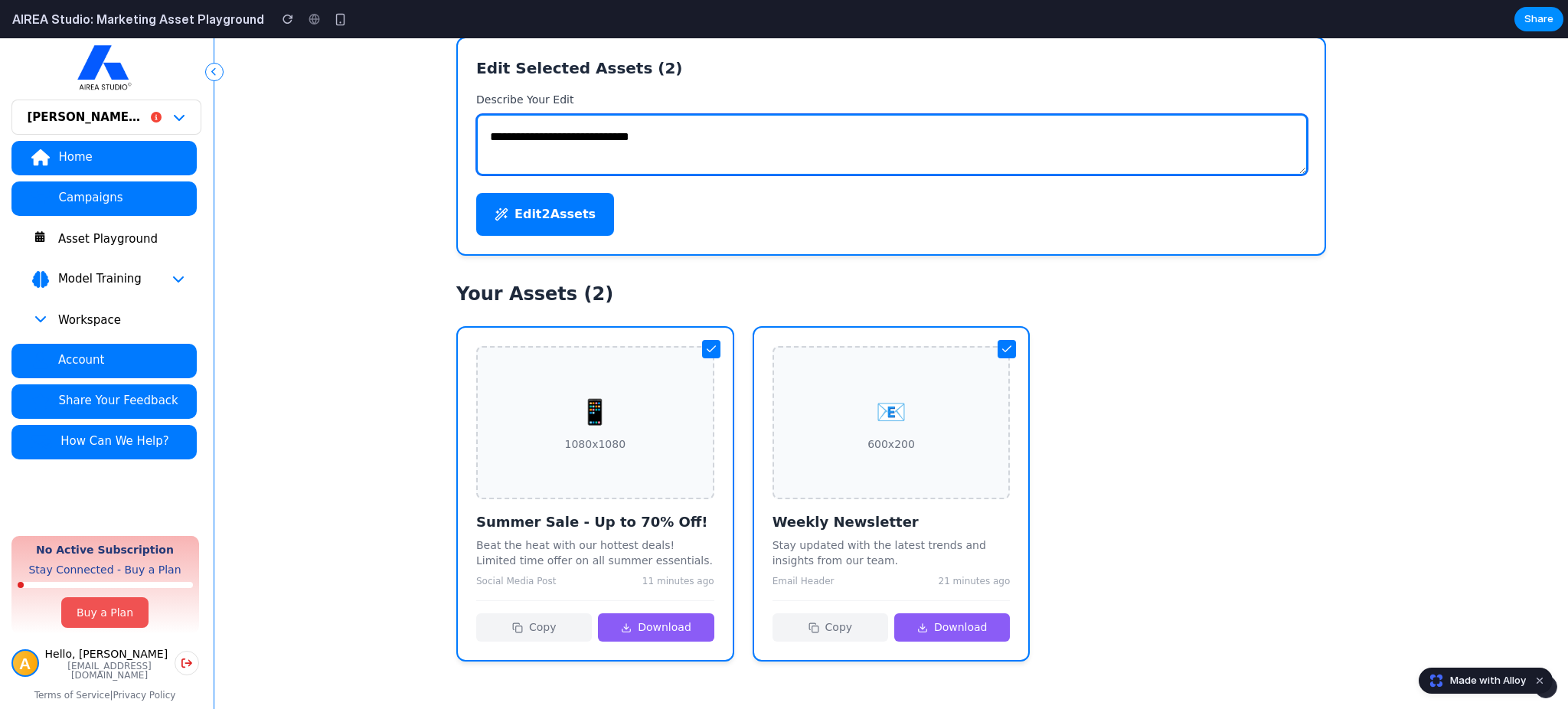
scroll to position [289, 0]
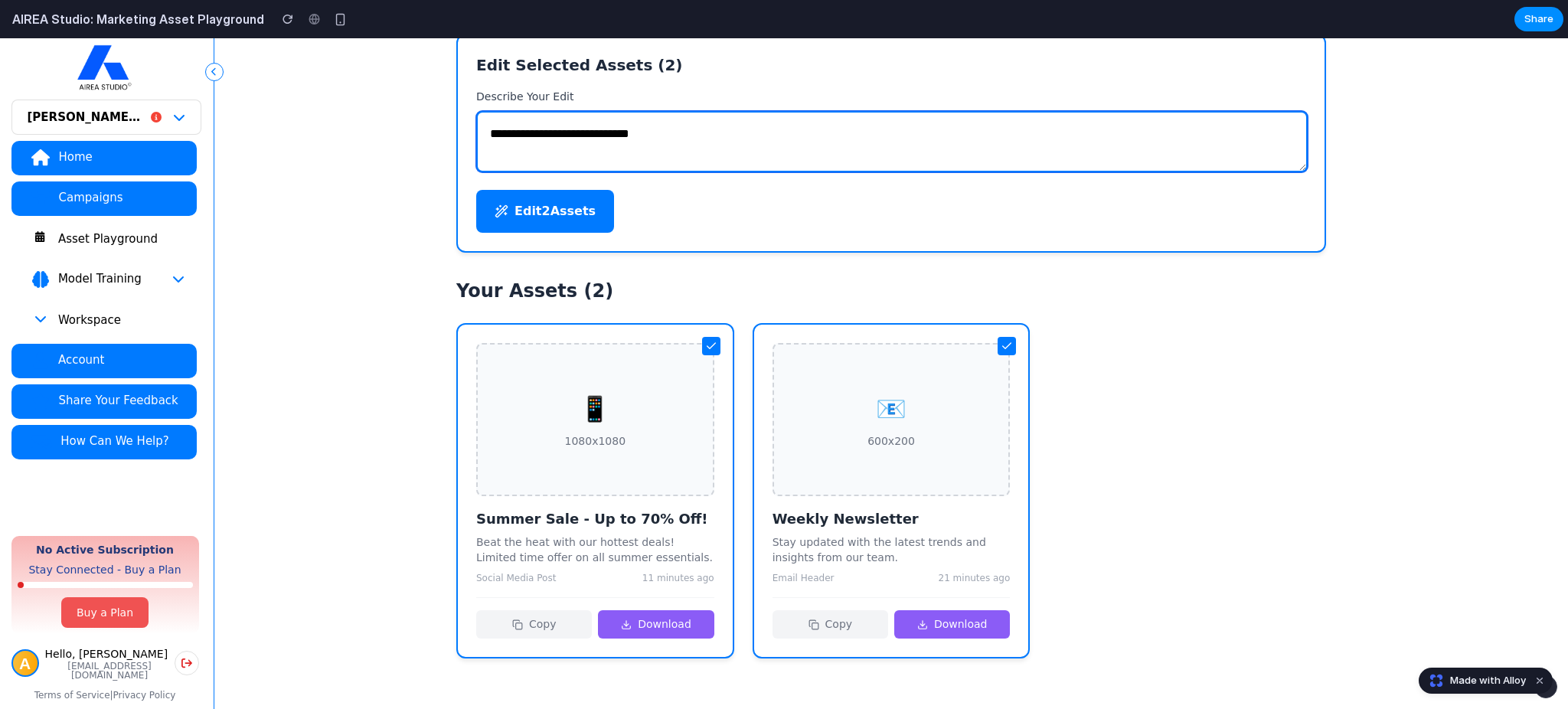
type textarea "**********"
click at [716, 349] on div at bounding box center [711, 346] width 19 height 19
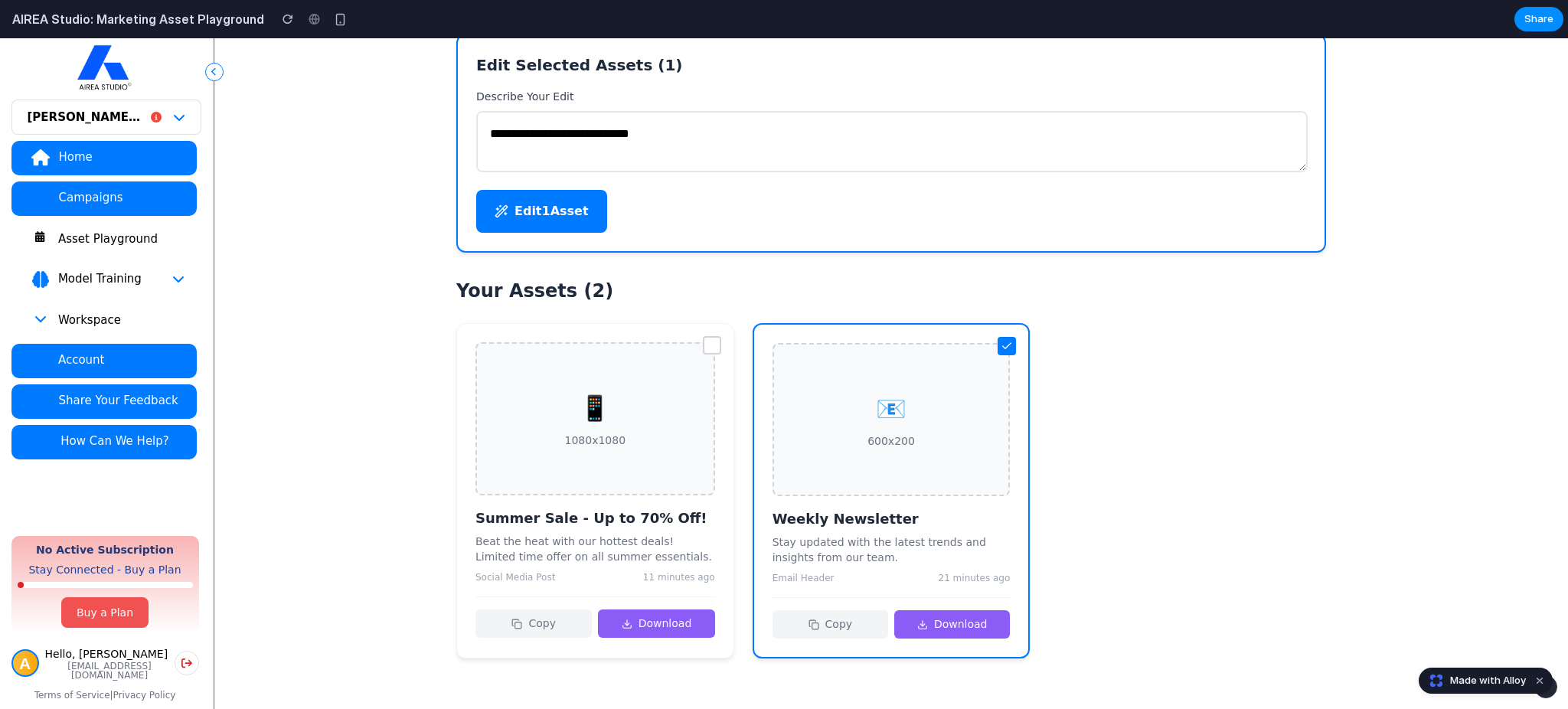
click at [1009, 344] on icon at bounding box center [1007, 346] width 12 height 12
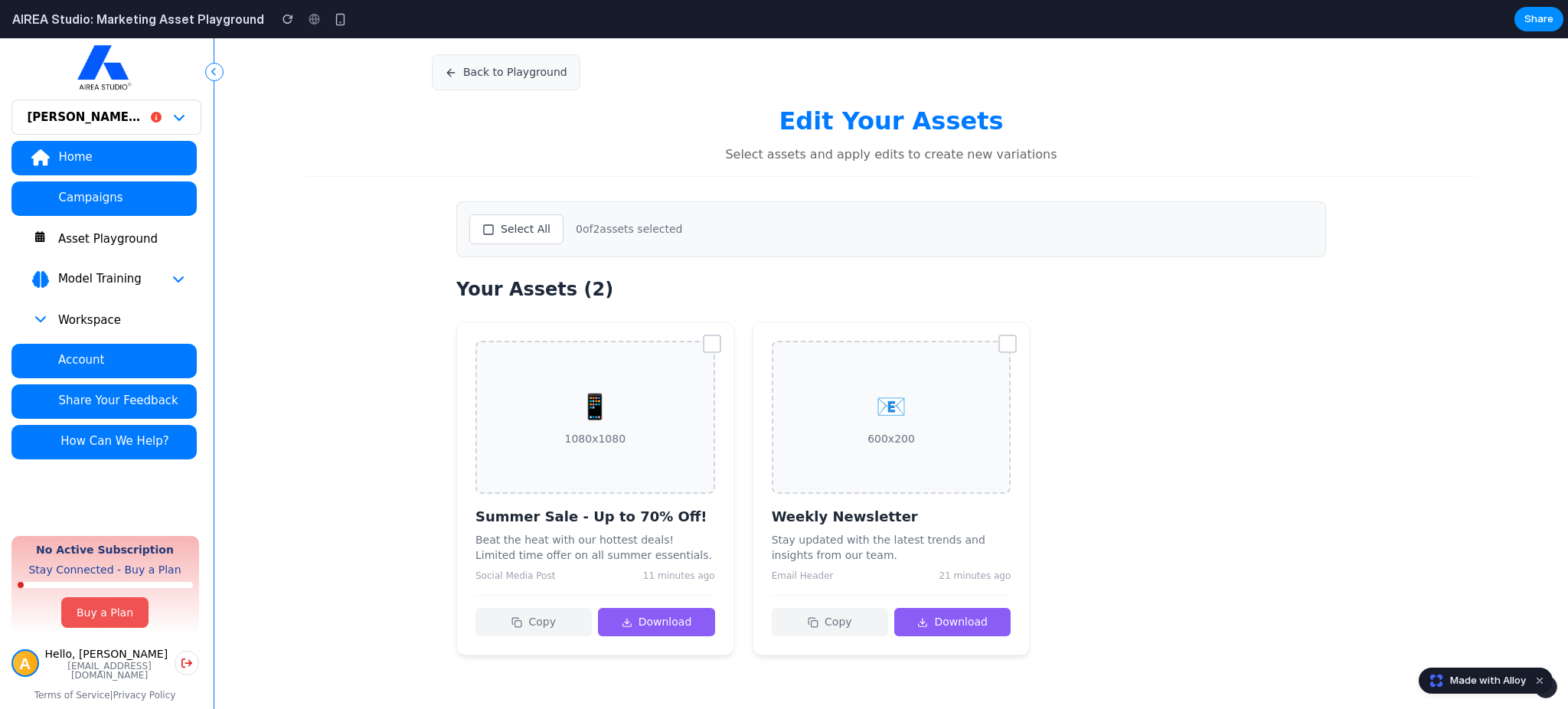
click at [718, 343] on div at bounding box center [712, 343] width 19 height 19
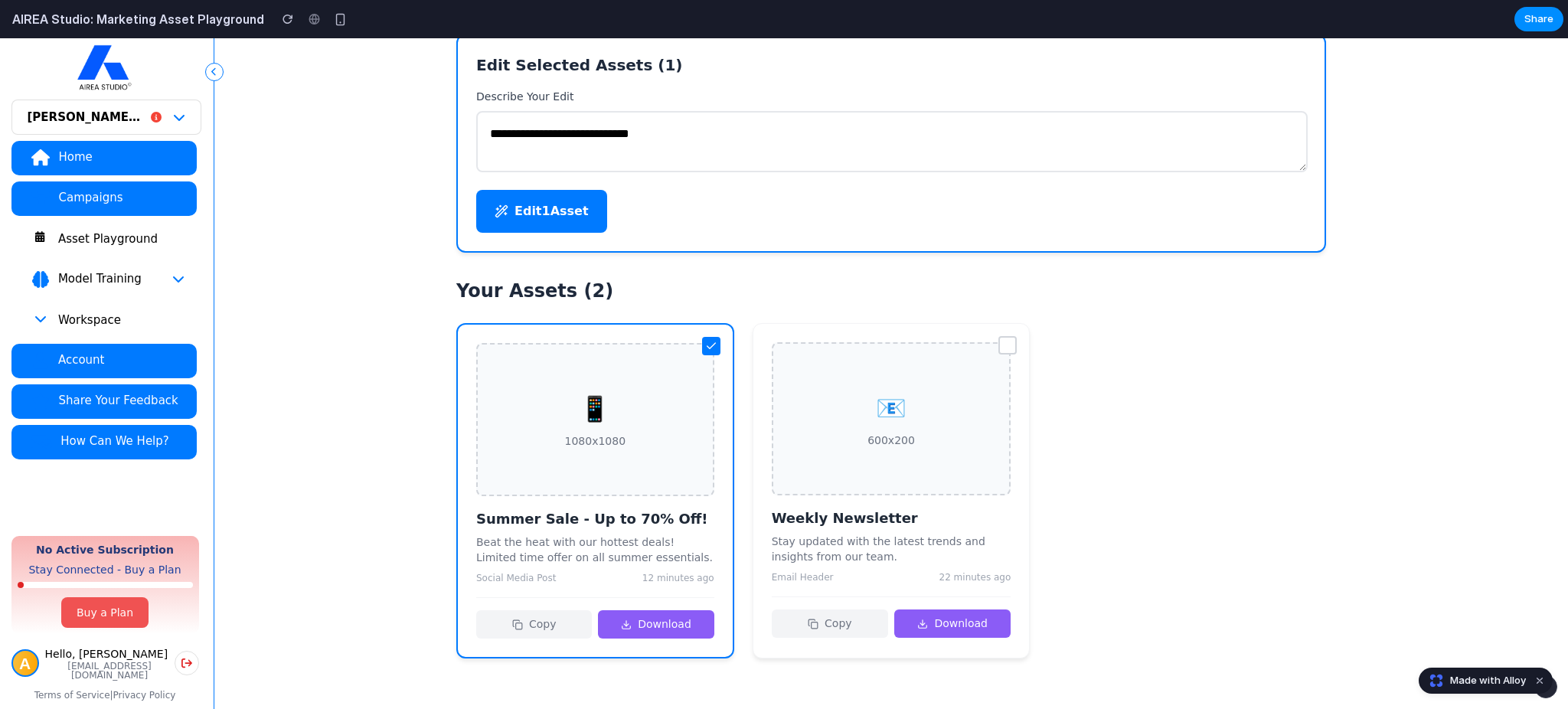
click at [946, 337] on div "📧 600x200 Weekly Newsletter Stay updated with the latest trends and insights fr…" at bounding box center [892, 491] width 278 height 336
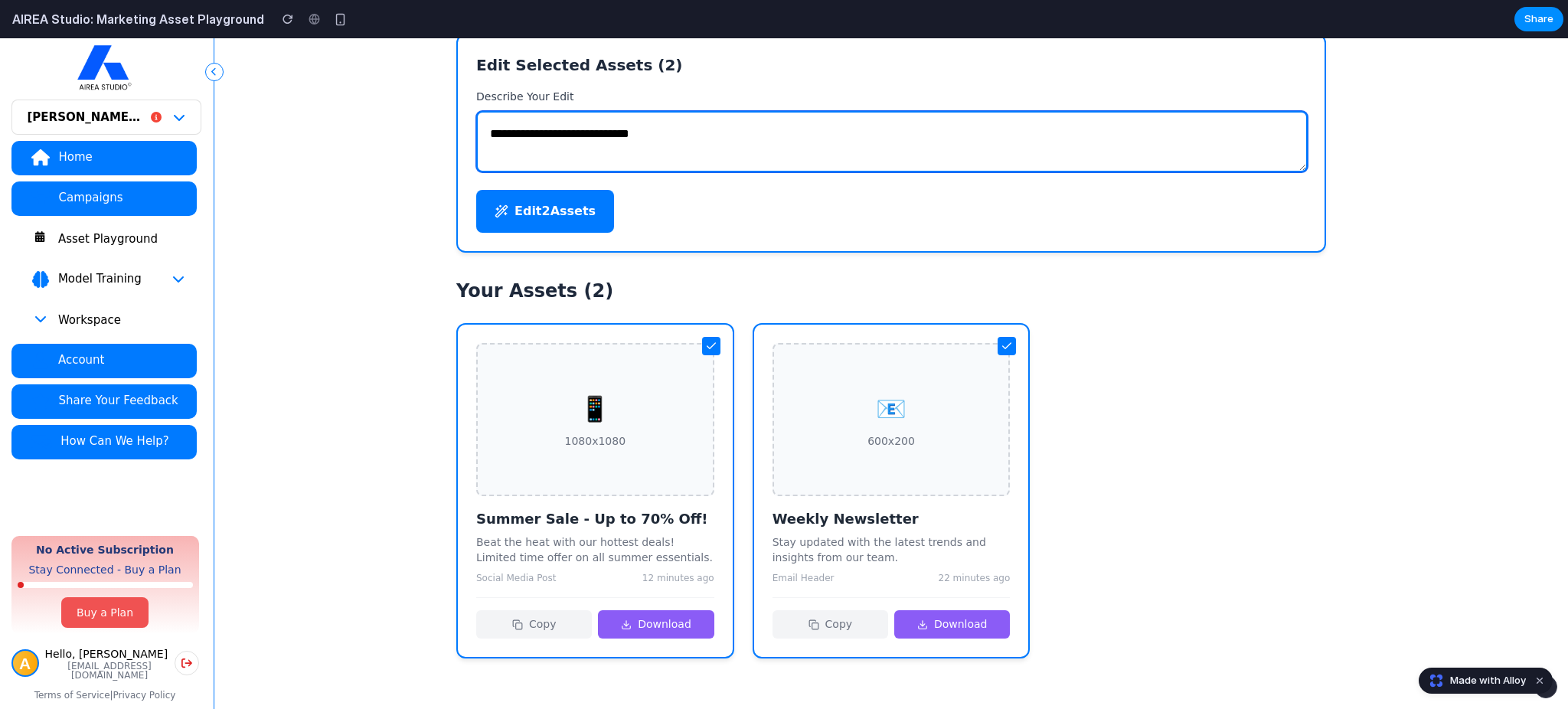
click at [656, 141] on textarea "**********" at bounding box center [892, 141] width 832 height 61
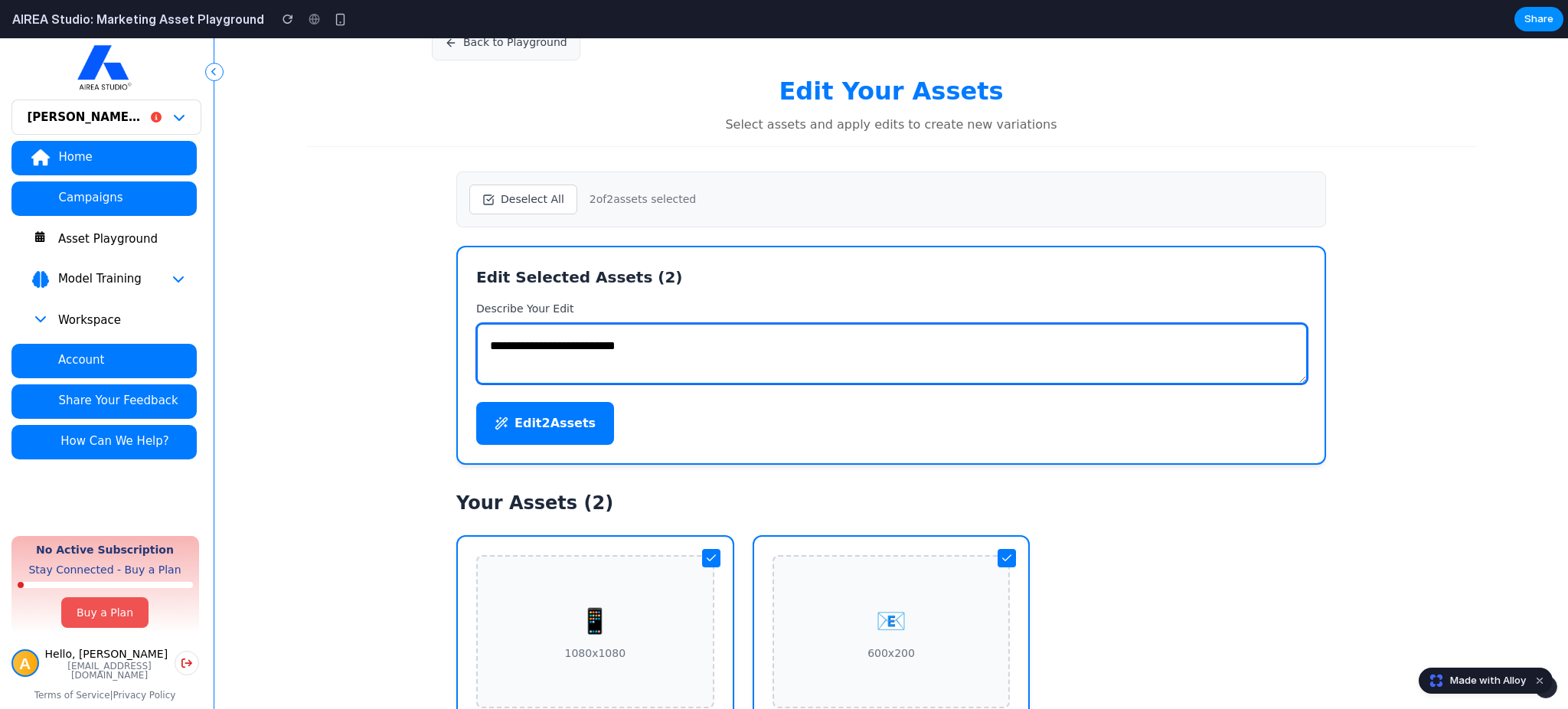
scroll to position [135, 0]
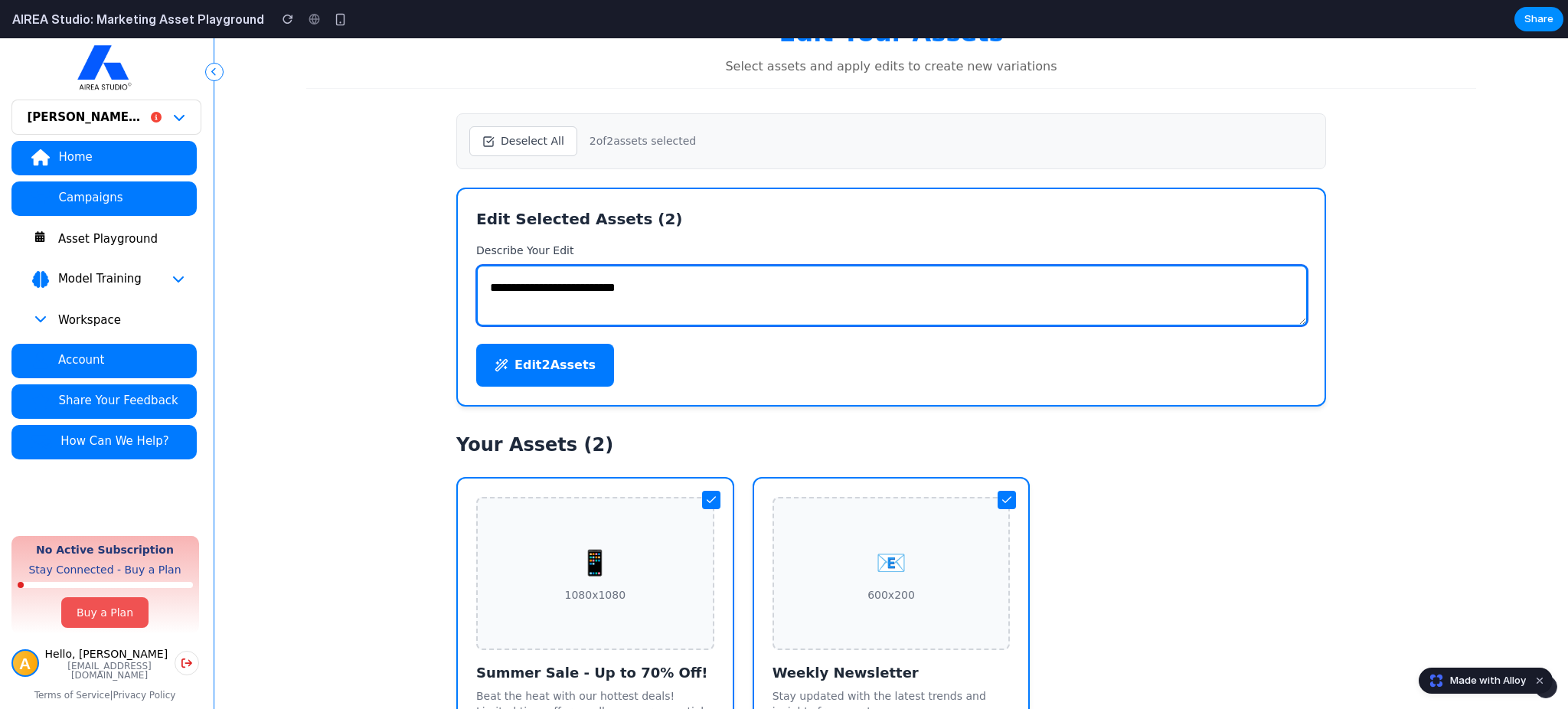
click at [661, 282] on textarea "**********" at bounding box center [892, 295] width 832 height 61
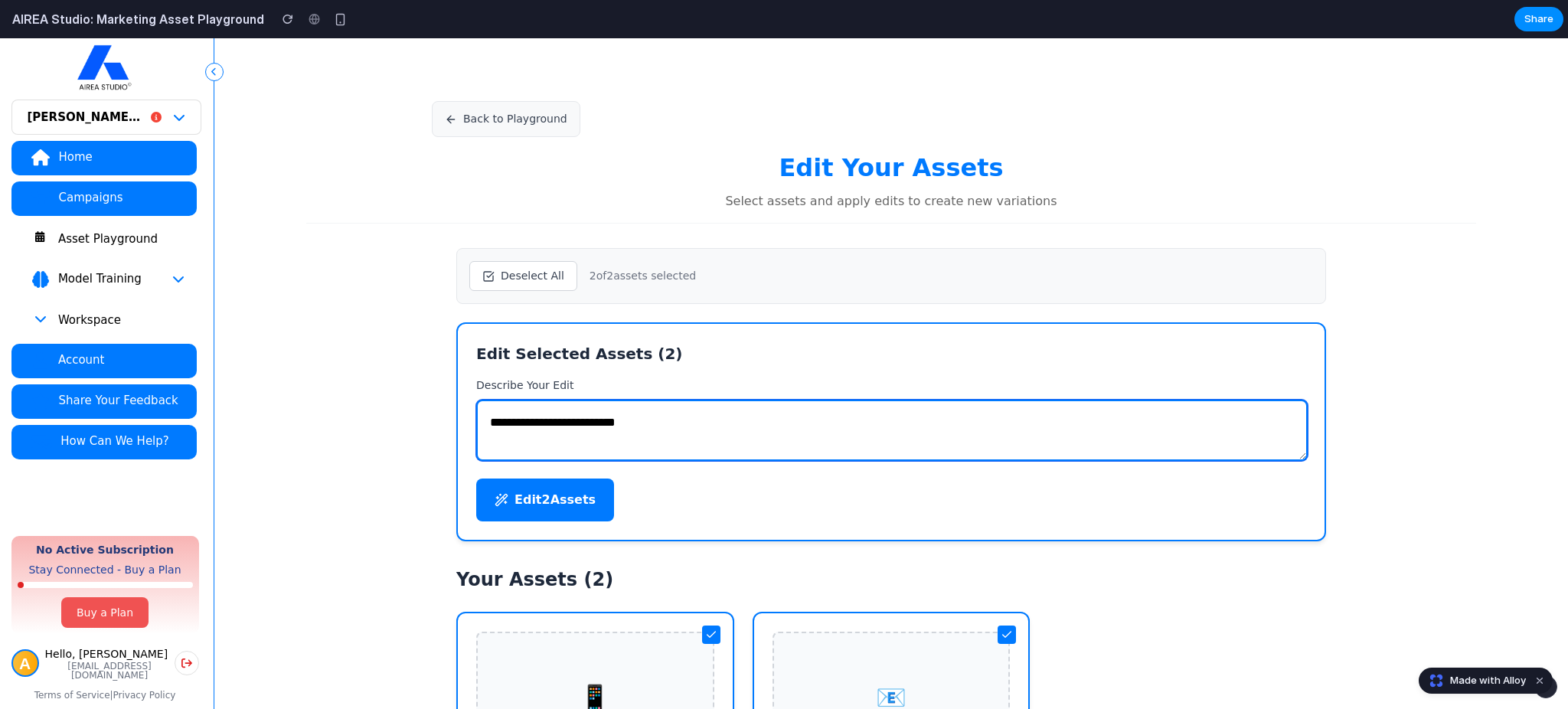
scroll to position [298, 0]
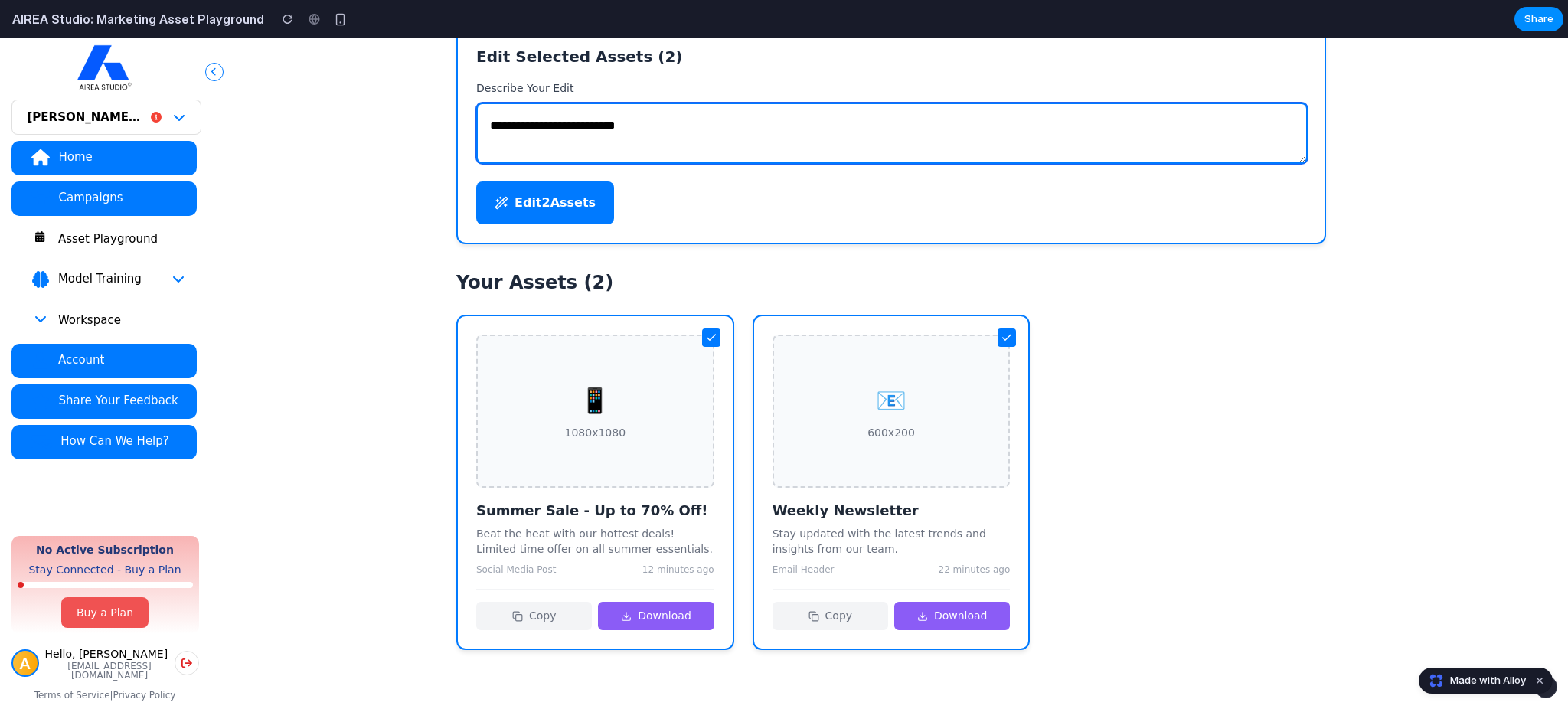
drag, startPoint x: 694, startPoint y: 129, endPoint x: 437, endPoint y: 82, distance: 261.3
click at [437, 82] on div "**********" at bounding box center [891, 300] width 919 height 748
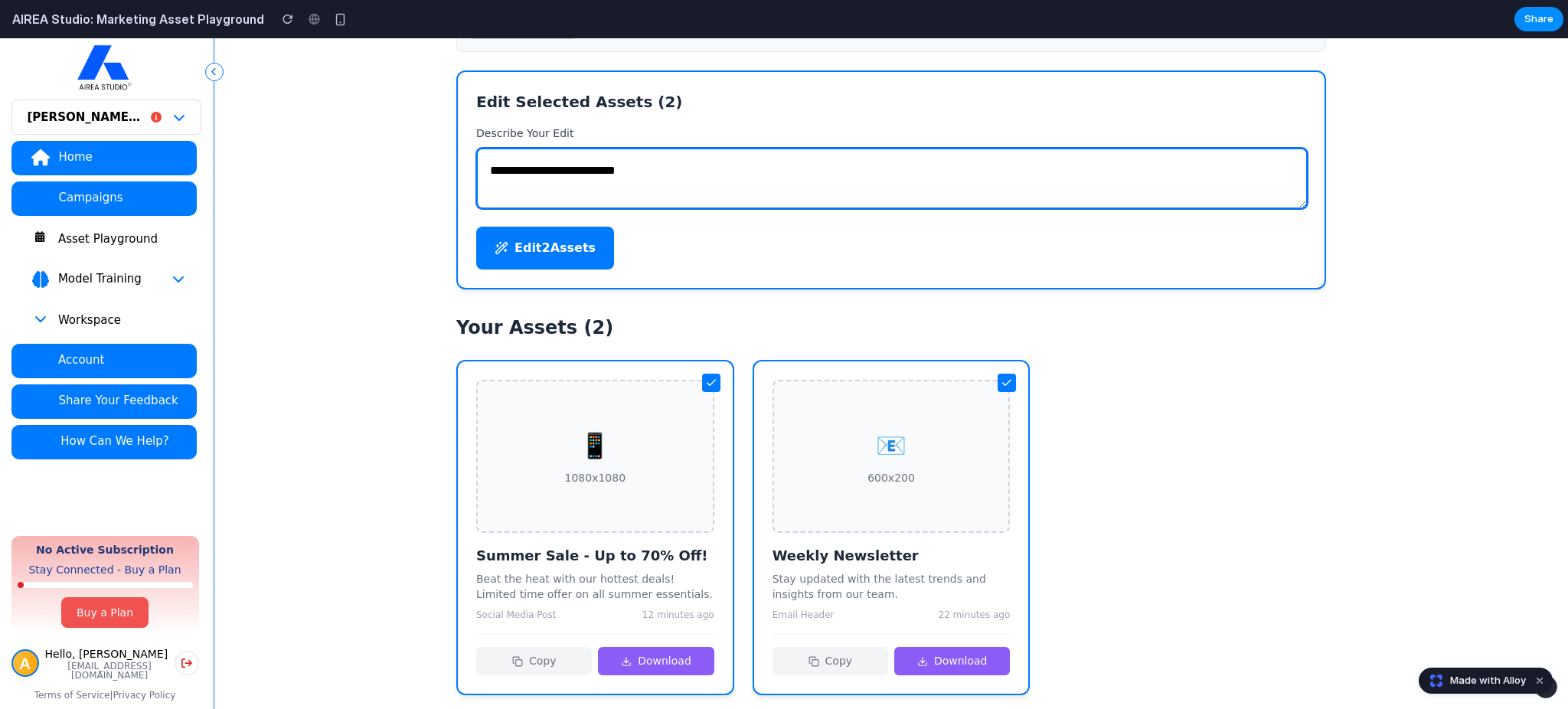
scroll to position [251, 0]
type textarea "**********"
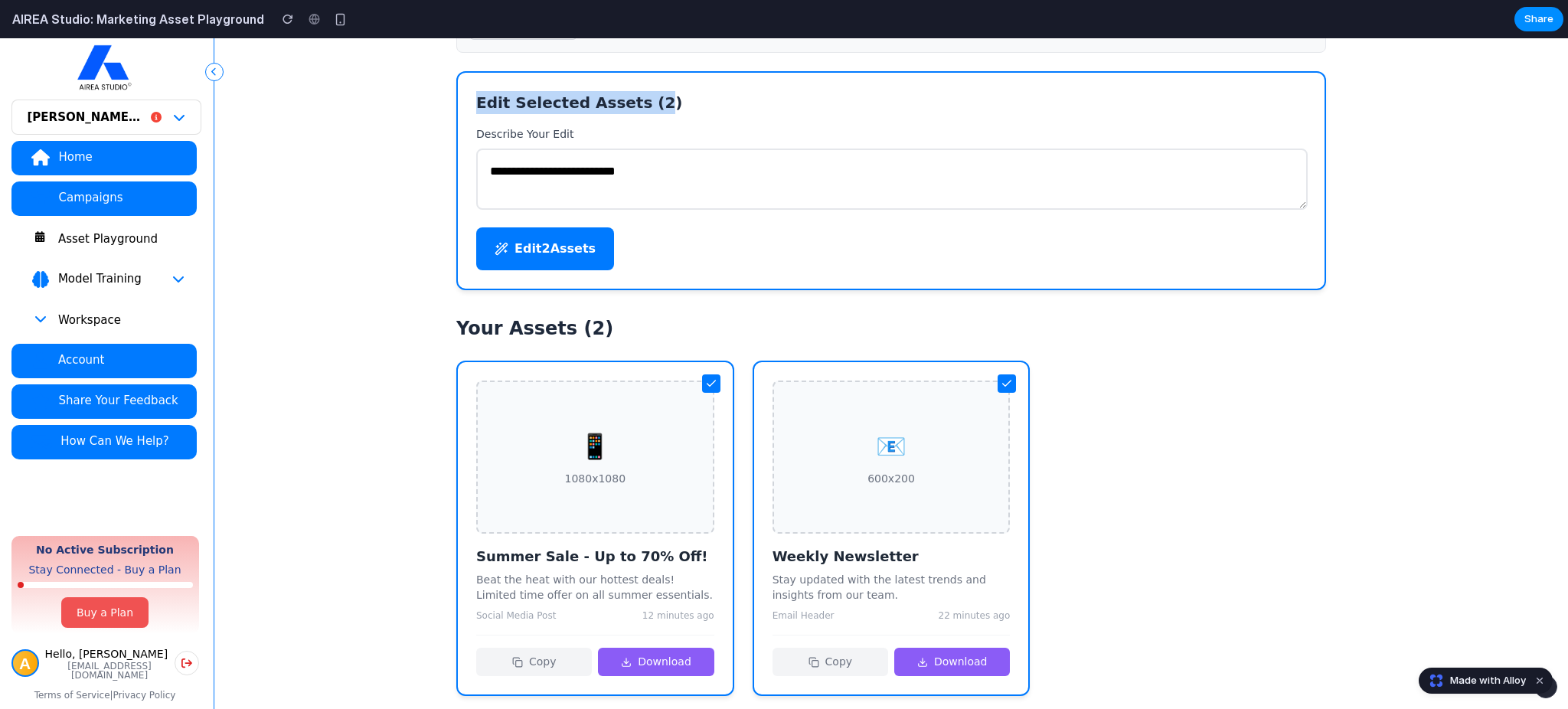
drag, startPoint x: 462, startPoint y: 100, endPoint x: 629, endPoint y: 102, distance: 167.0
click at [629, 102] on div "**********" at bounding box center [891, 181] width 870 height 219
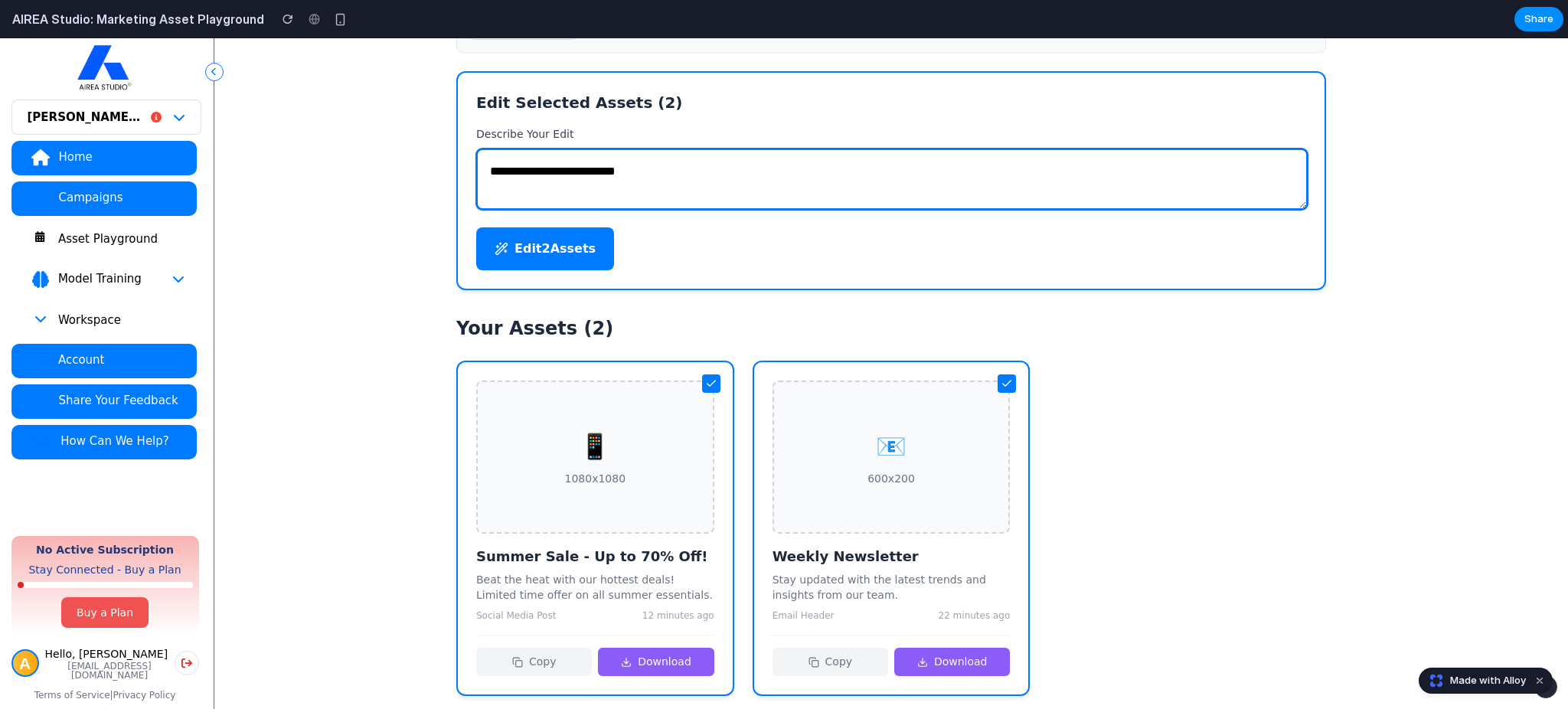
click at [618, 164] on textarea "**********" at bounding box center [892, 178] width 832 height 61
drag, startPoint x: 678, startPoint y: 161, endPoint x: 356, endPoint y: 145, distance: 322.4
click at [356, 145] on div "**********" at bounding box center [891, 273] width 1170 height 895
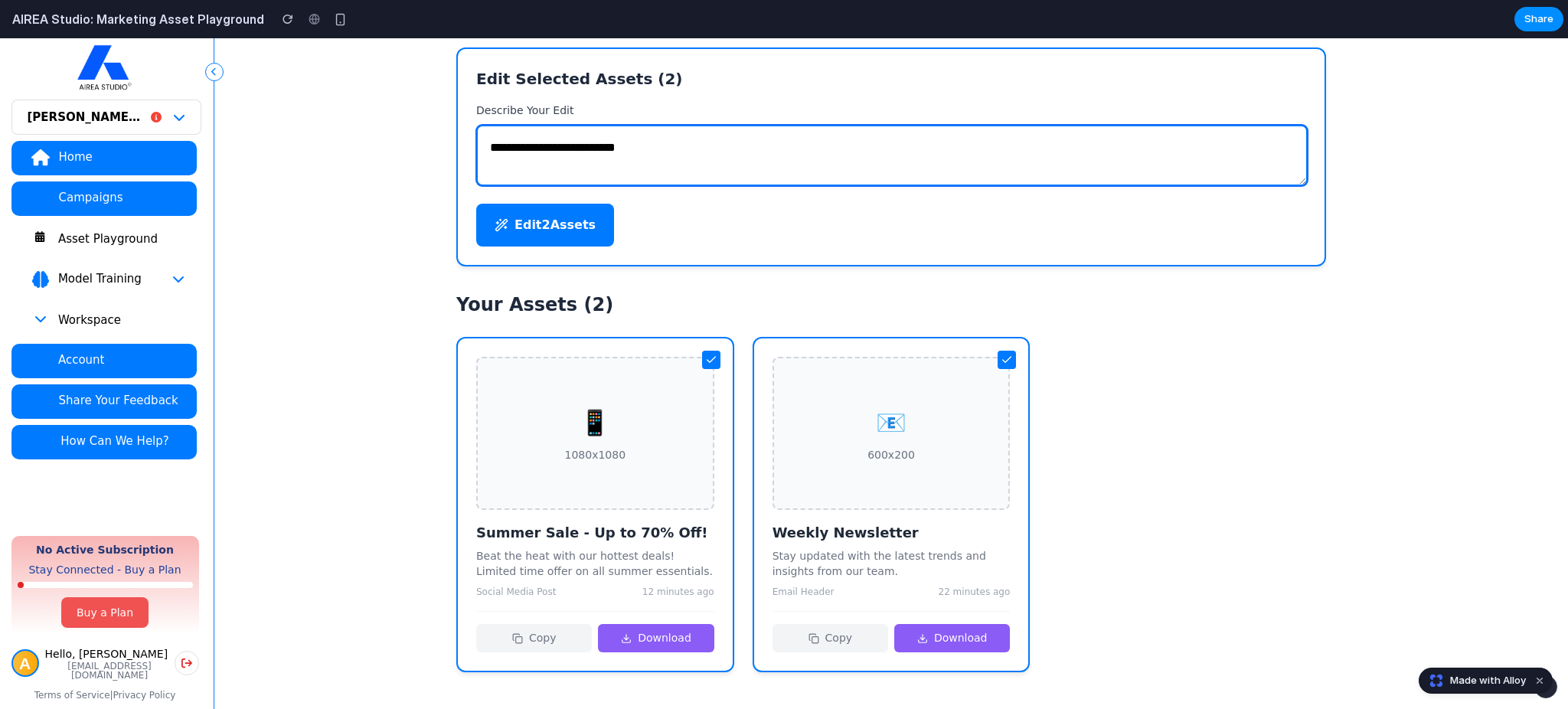
scroll to position [275, 0]
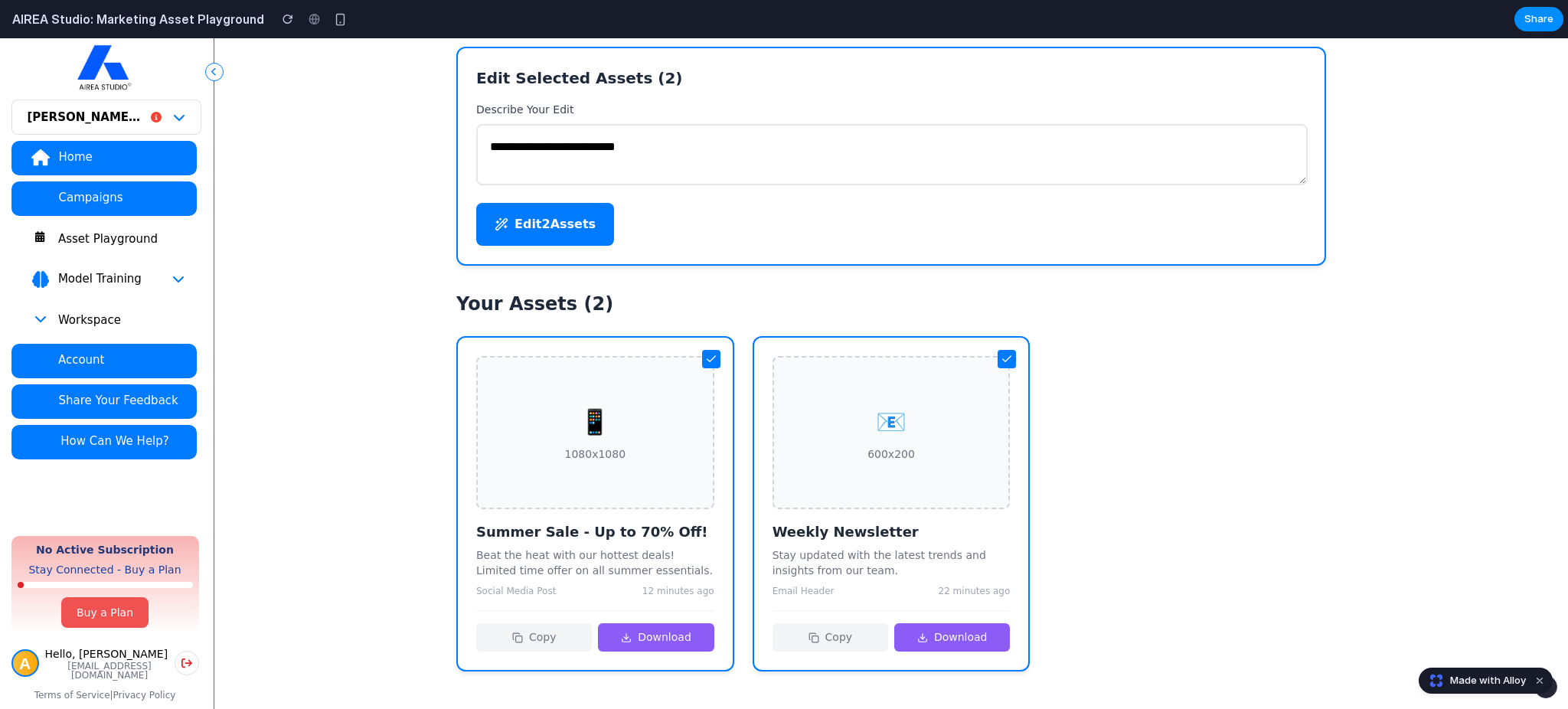
click at [716, 356] on div at bounding box center [711, 358] width 19 height 19
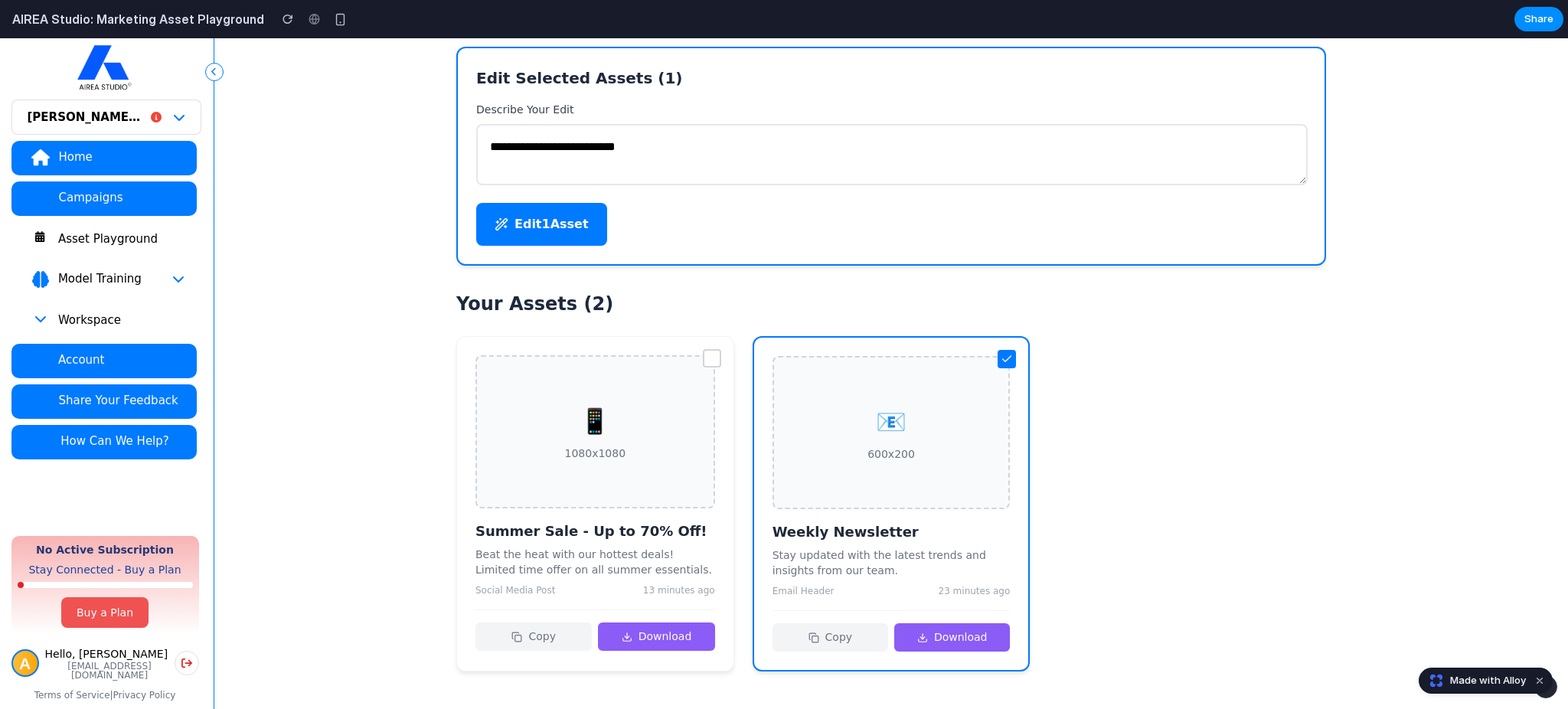
click at [1005, 353] on icon at bounding box center [1007, 359] width 12 height 12
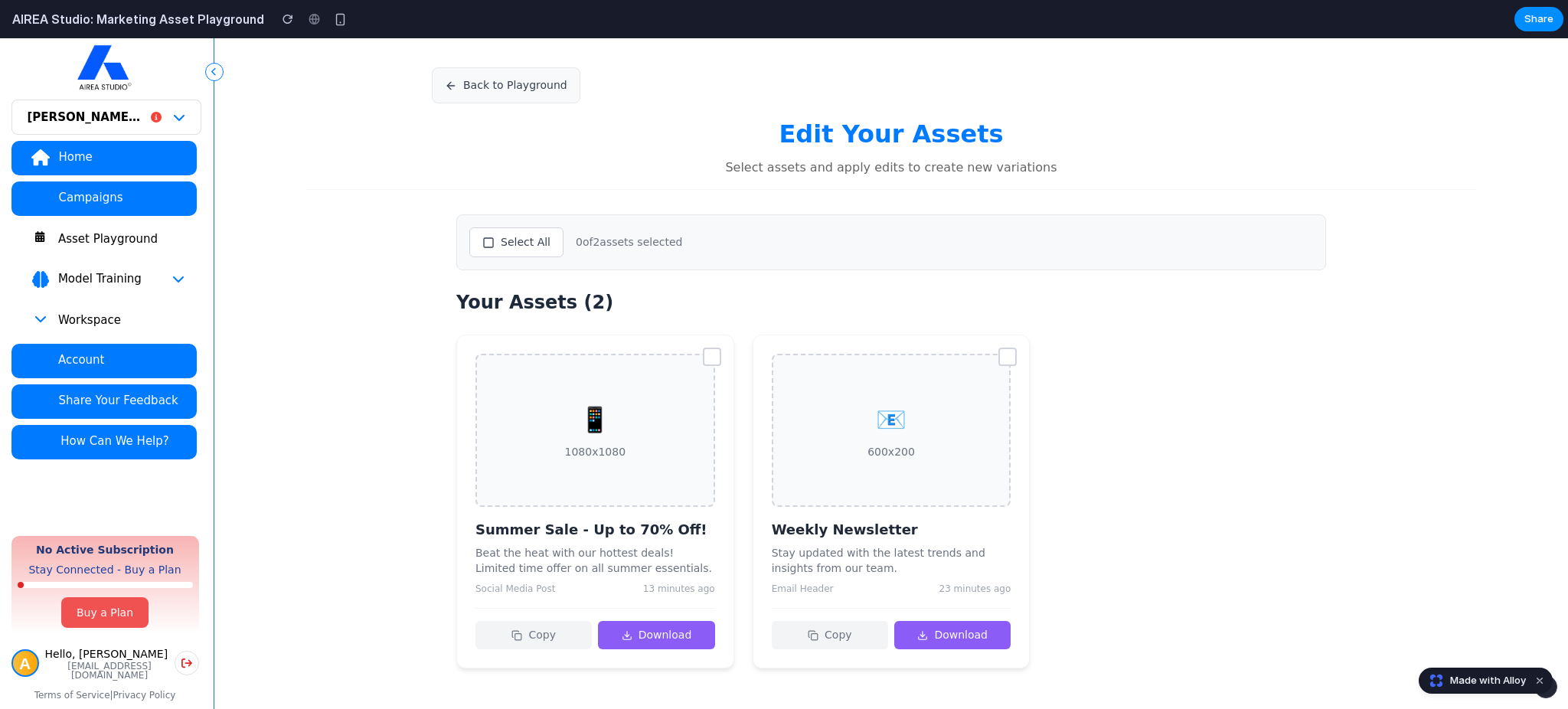
scroll to position [0, 0]
